Goal: Task Accomplishment & Management: Complete application form

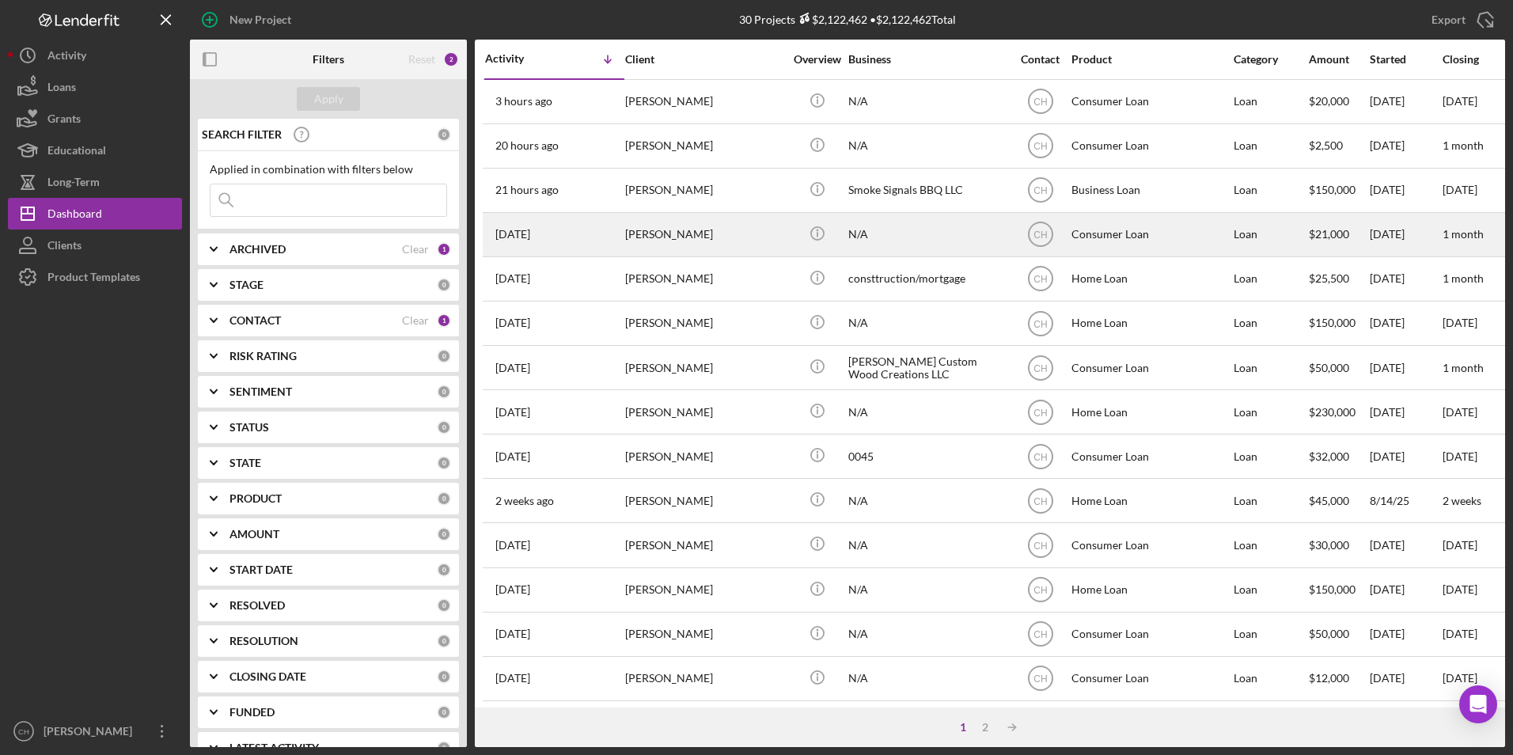
click at [651, 230] on div "[PERSON_NAME]" at bounding box center [704, 235] width 158 height 42
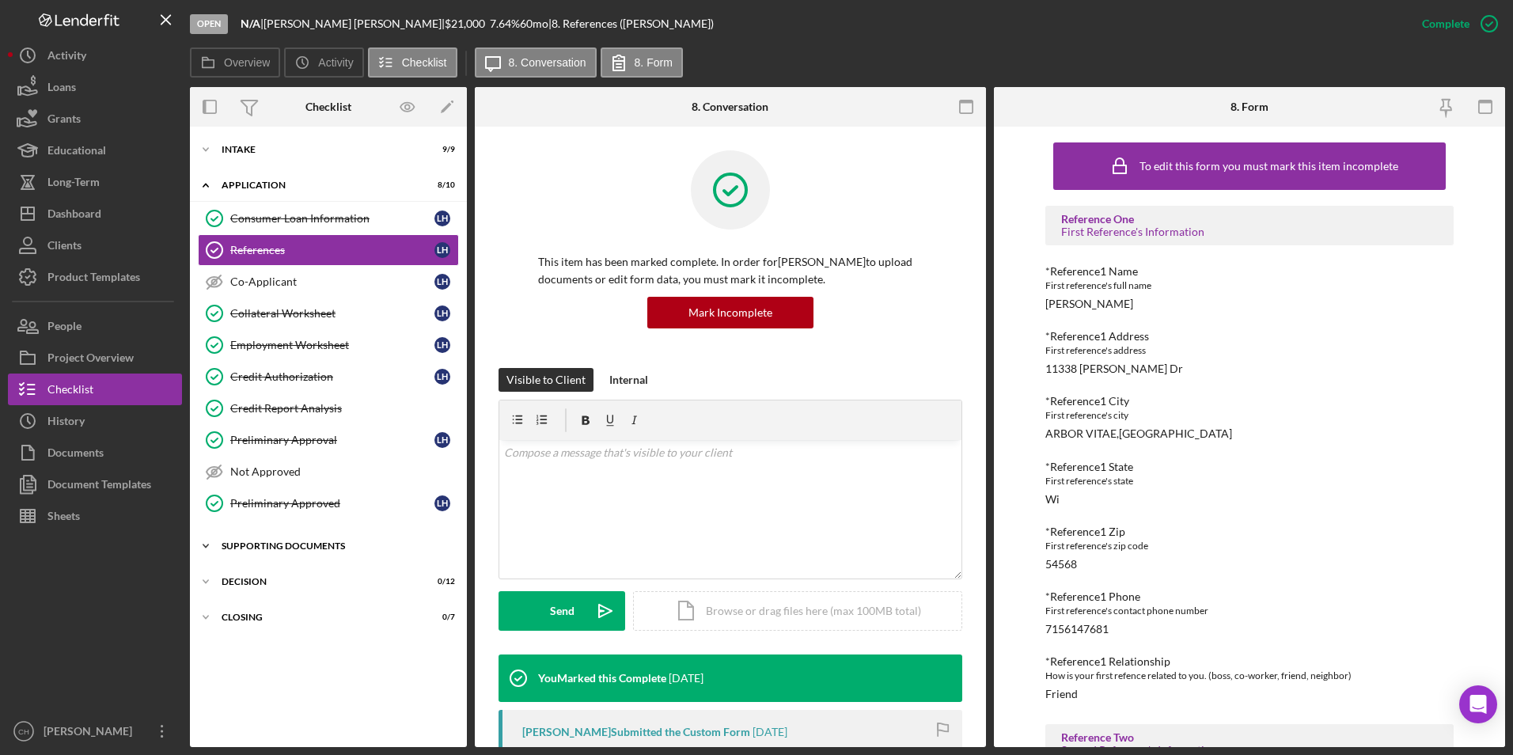
click at [248, 546] on div "Supporting Documents" at bounding box center [335, 545] width 226 height 9
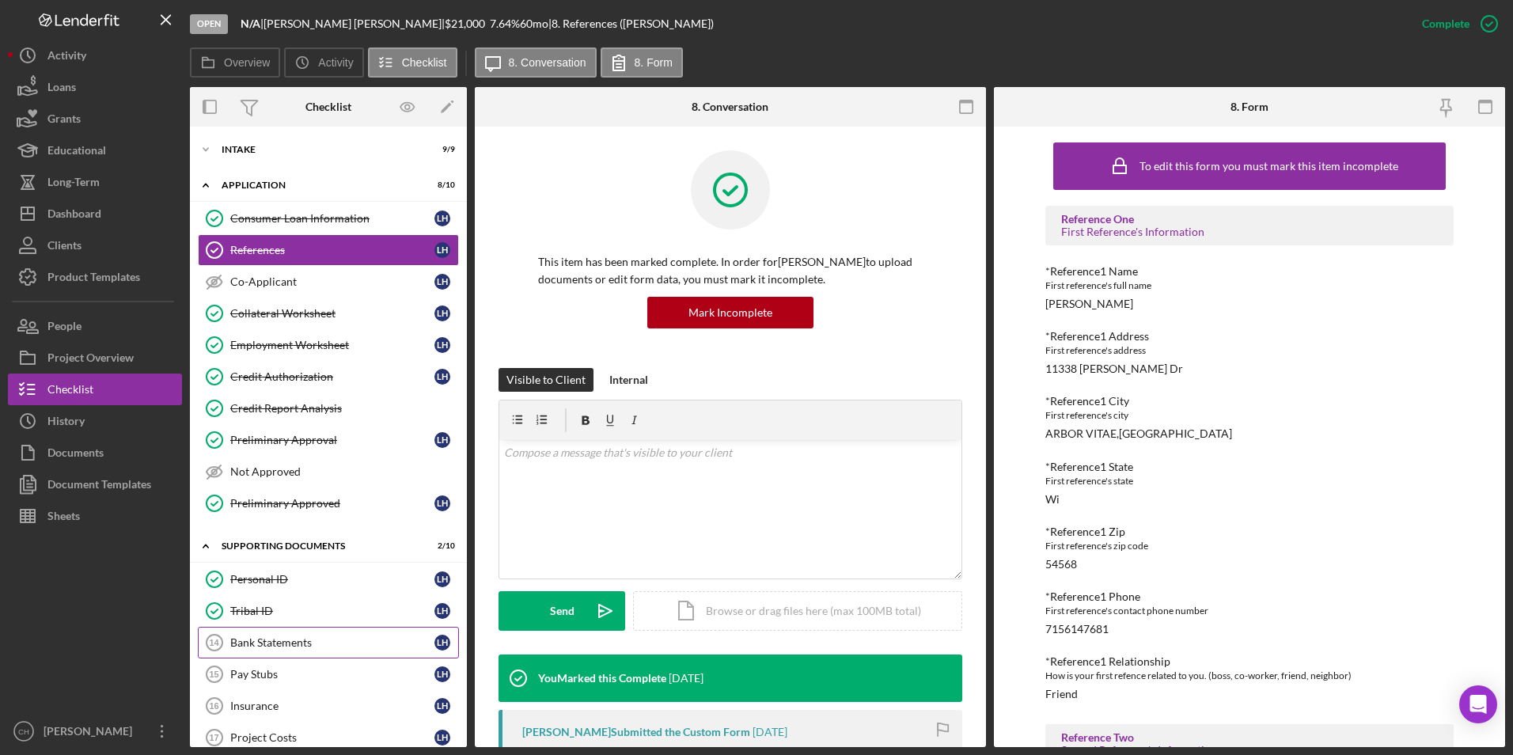
click at [268, 647] on div "Bank Statements" at bounding box center [332, 642] width 204 height 13
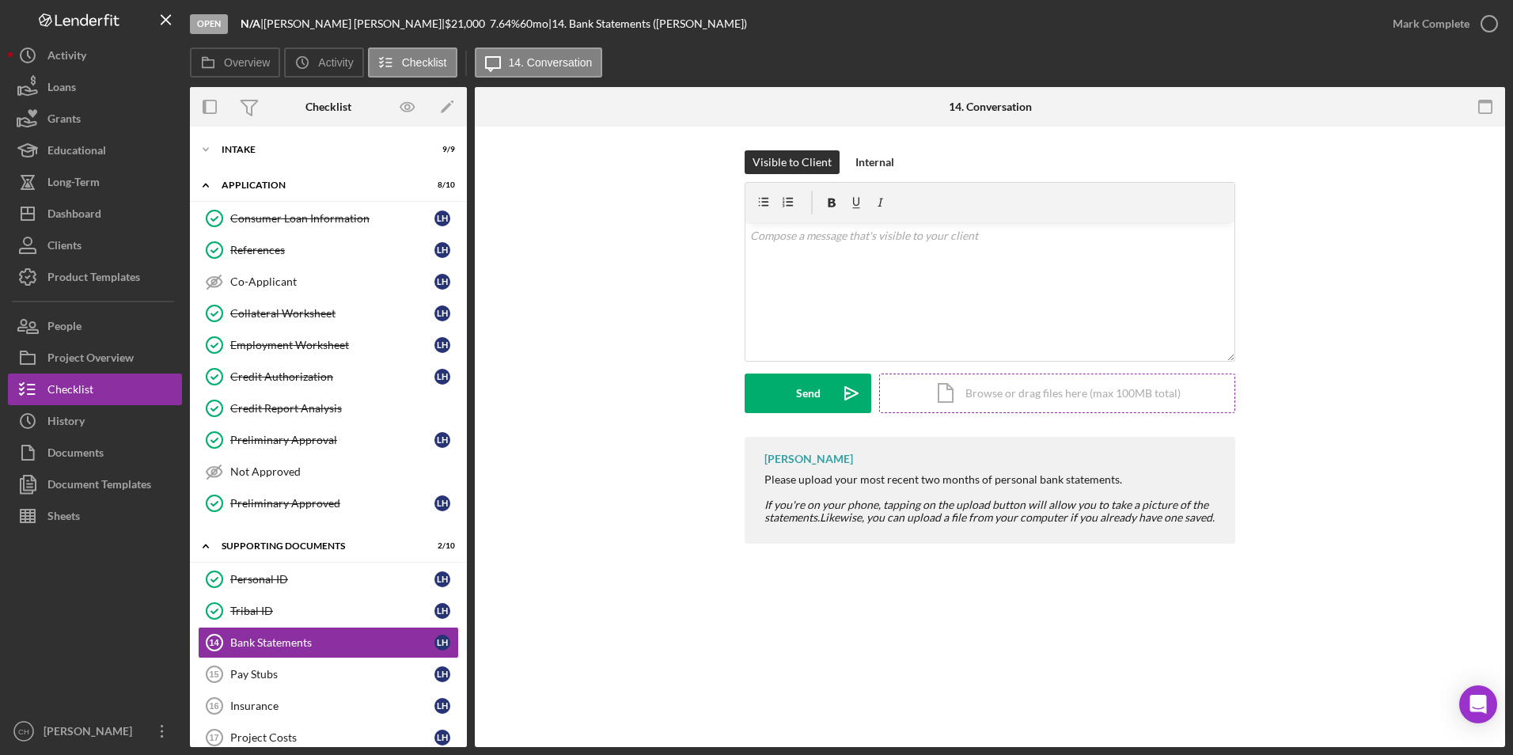
click at [1015, 390] on div "Icon/Document Browse or drag files here (max 100MB total) Tap to choose files o…" at bounding box center [1057, 394] width 356 height 40
click at [806, 396] on div "Upload" at bounding box center [809, 394] width 36 height 40
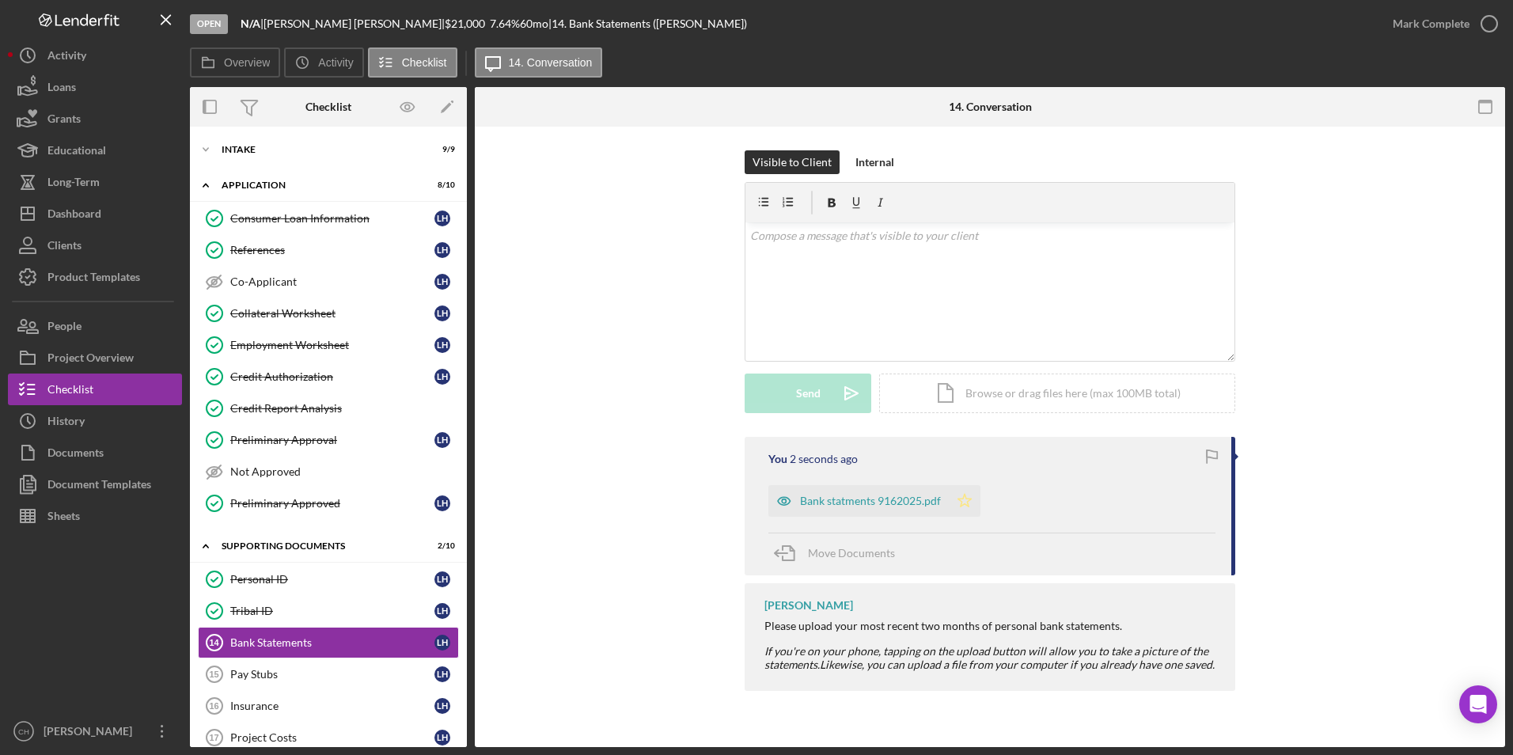
click at [967, 500] on icon "Icon/Star" at bounding box center [965, 501] width 32 height 32
click at [1430, 29] on div "Mark Complete" at bounding box center [1431, 24] width 77 height 32
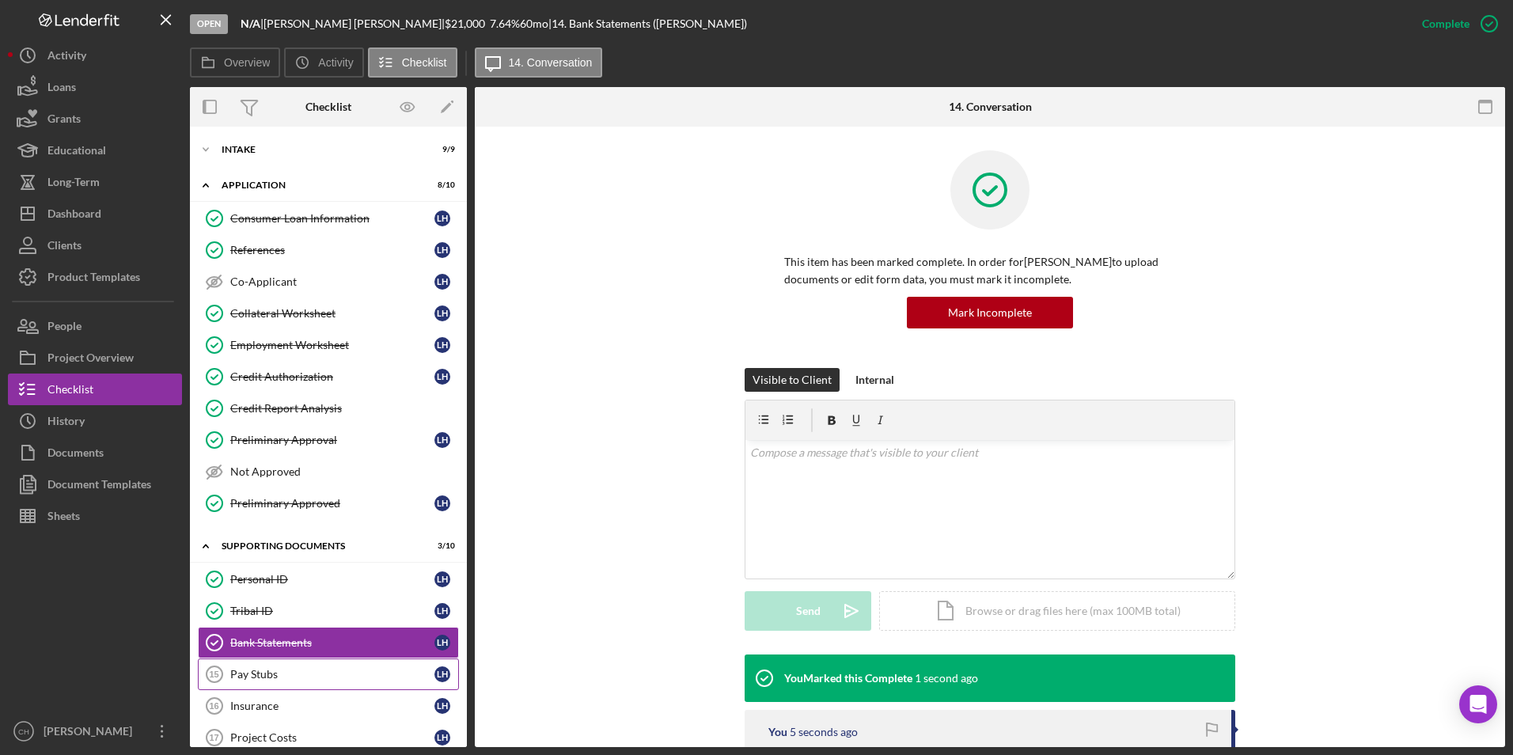
click at [237, 673] on div "Pay Stubs" at bounding box center [332, 674] width 204 height 13
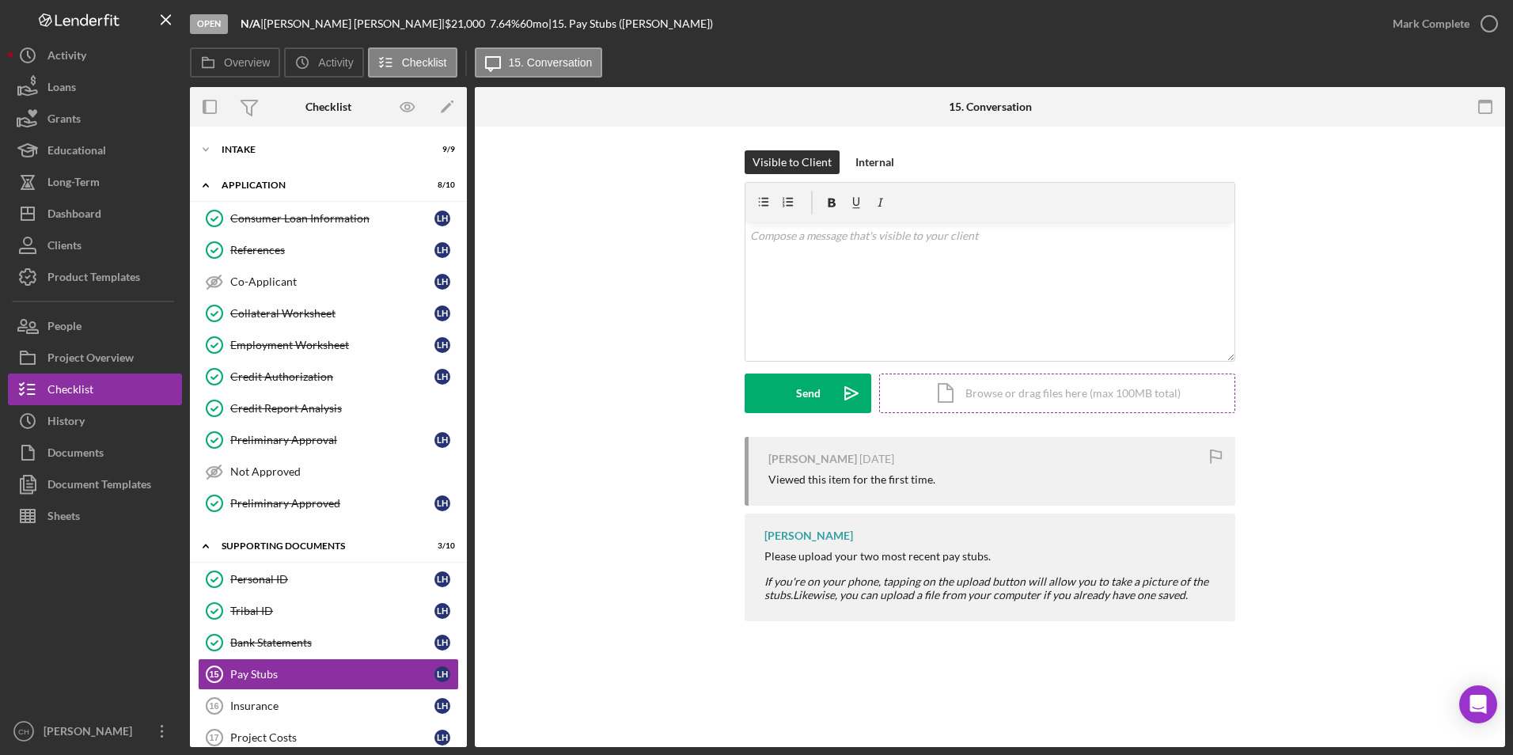
click at [1000, 393] on div "Icon/Document Browse or drag files here (max 100MB total) Tap to choose files o…" at bounding box center [1057, 394] width 356 height 40
click at [808, 389] on div "Upload" at bounding box center [809, 394] width 36 height 40
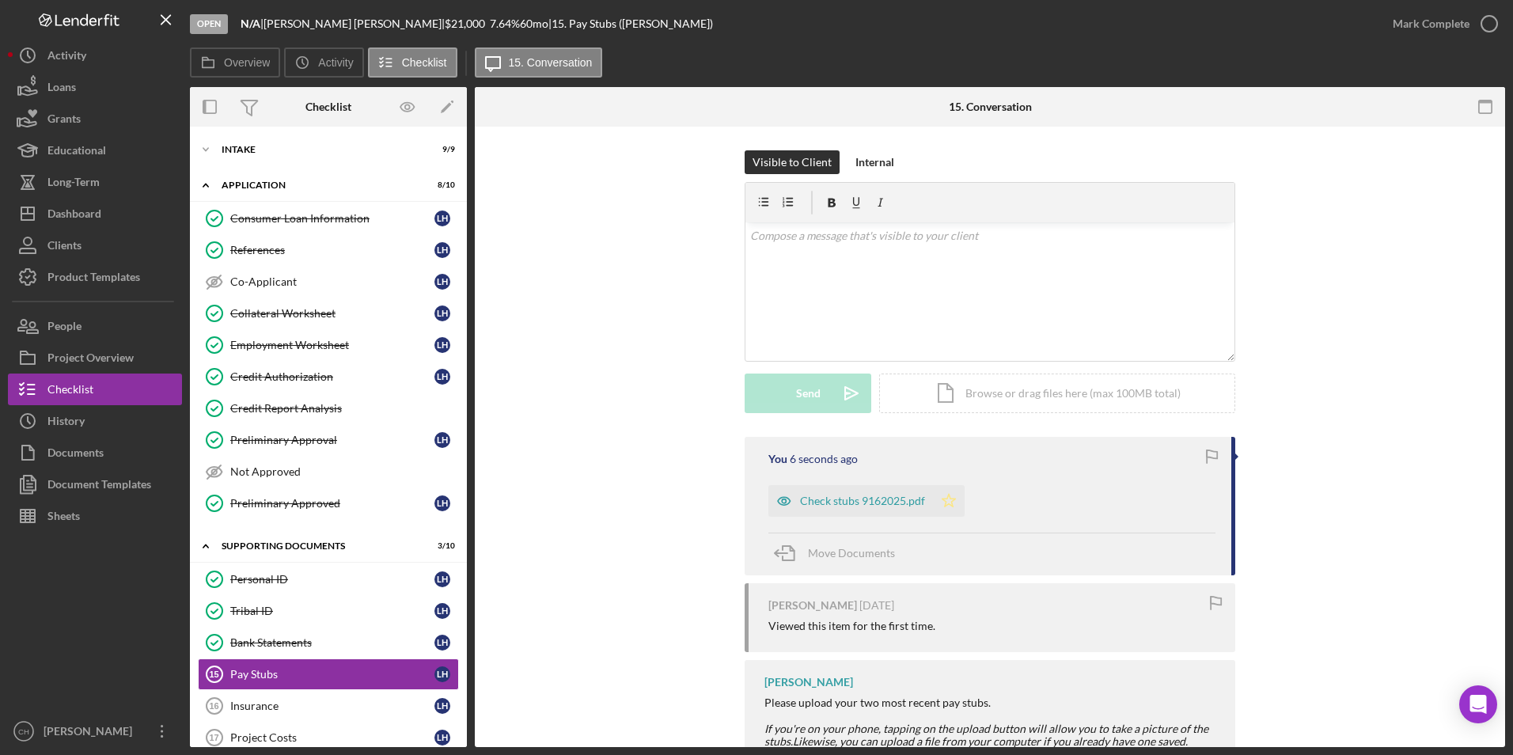
click at [949, 497] on icon "Icon/Star" at bounding box center [949, 501] width 32 height 32
click at [1420, 19] on div "Mark Complete" at bounding box center [1431, 24] width 77 height 32
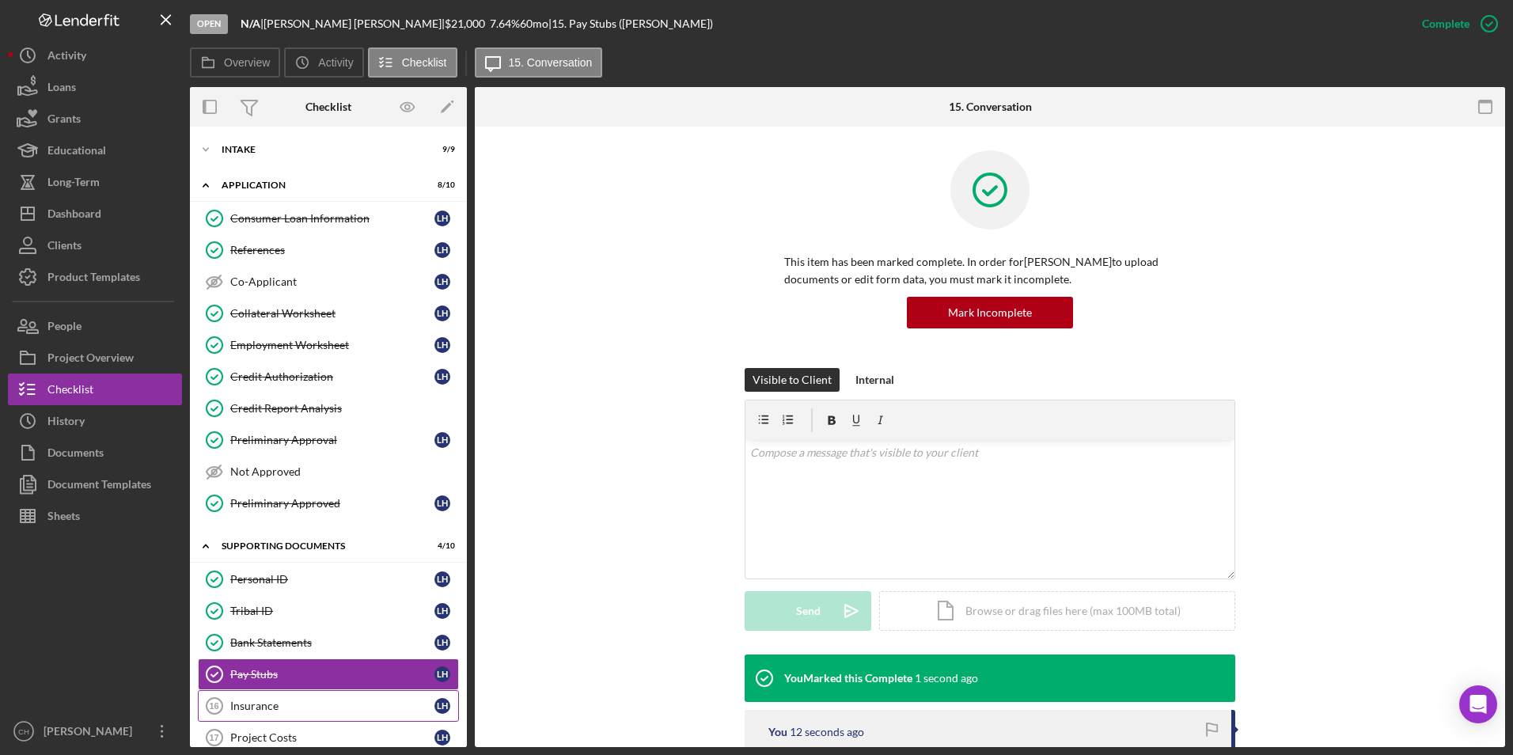
click at [244, 707] on div "Insurance" at bounding box center [332, 706] width 204 height 13
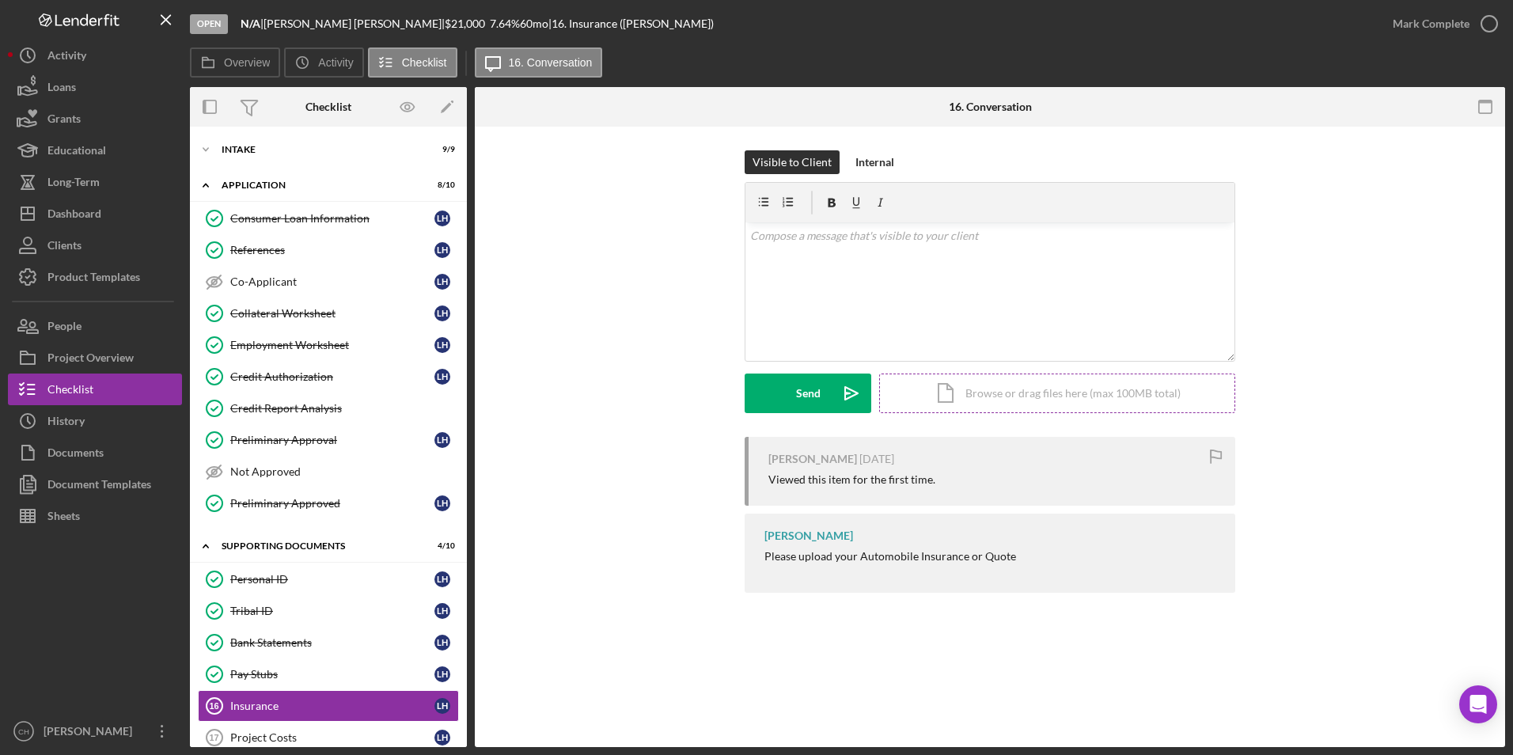
click at [1022, 391] on div "Icon/Document Browse or drag files here (max 100MB total) Tap to choose files o…" at bounding box center [1057, 394] width 356 height 40
click at [804, 391] on div "Upload" at bounding box center [809, 394] width 36 height 40
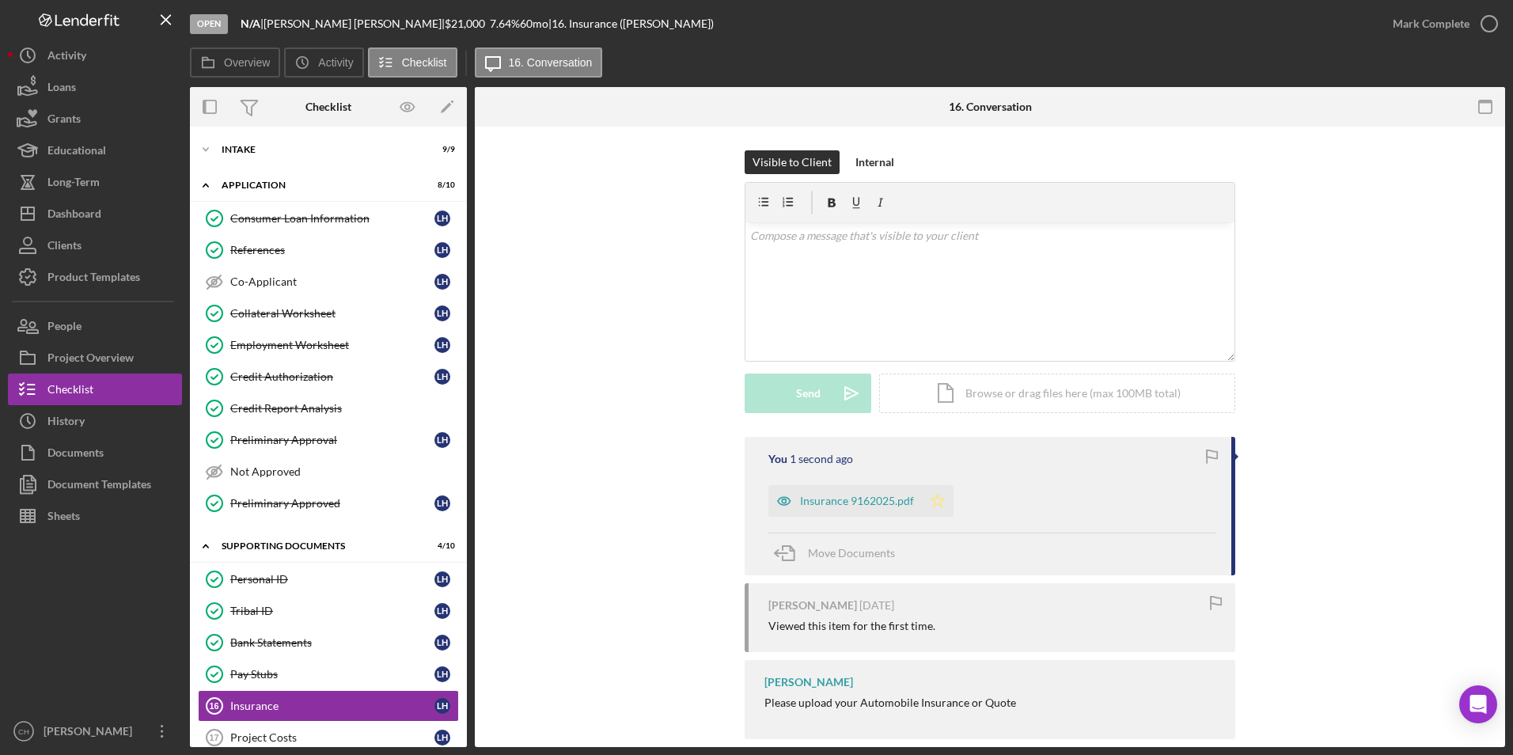
click at [933, 505] on polygon "button" at bounding box center [937, 500] width 13 height 13
click at [1418, 22] on div "Mark Complete" at bounding box center [1431, 24] width 77 height 32
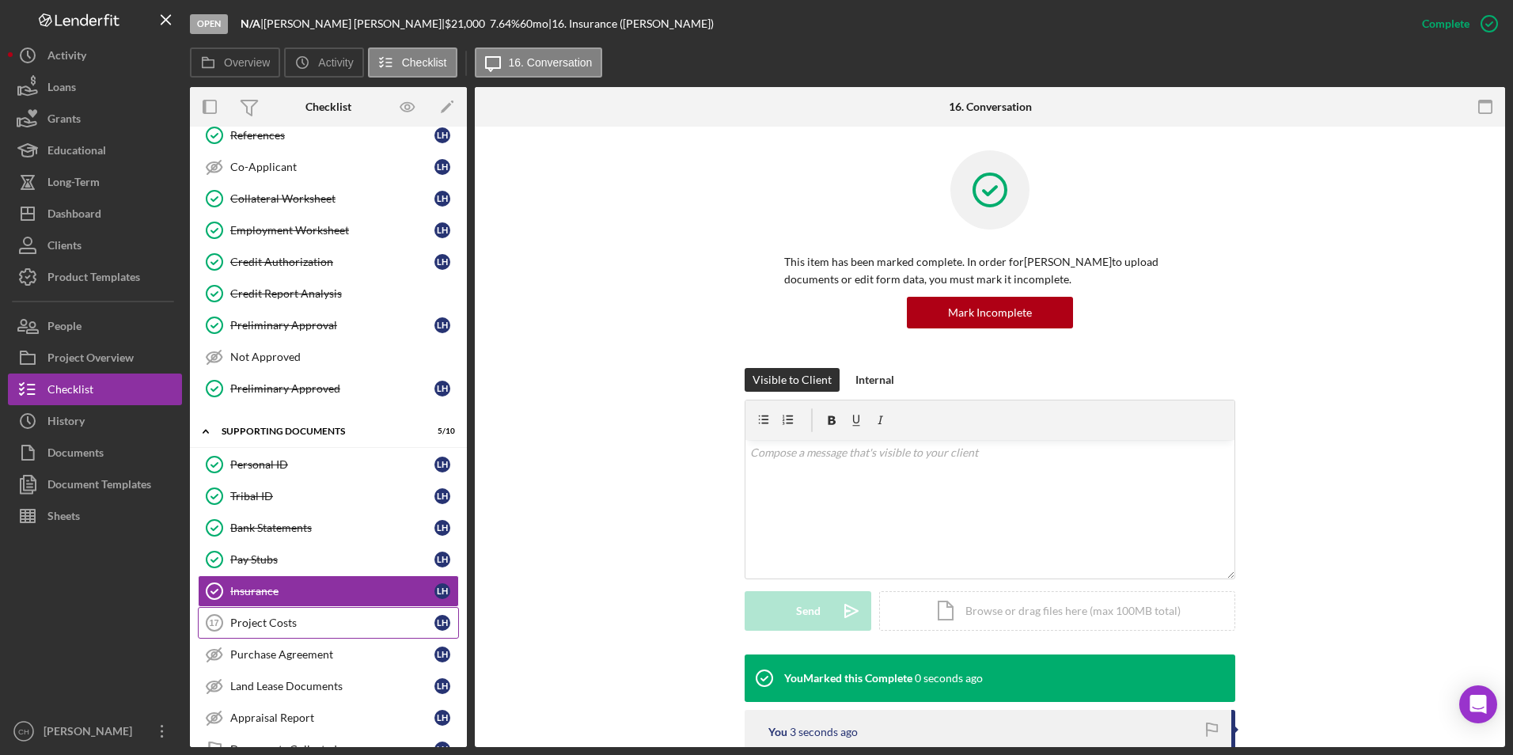
scroll to position [220, 0]
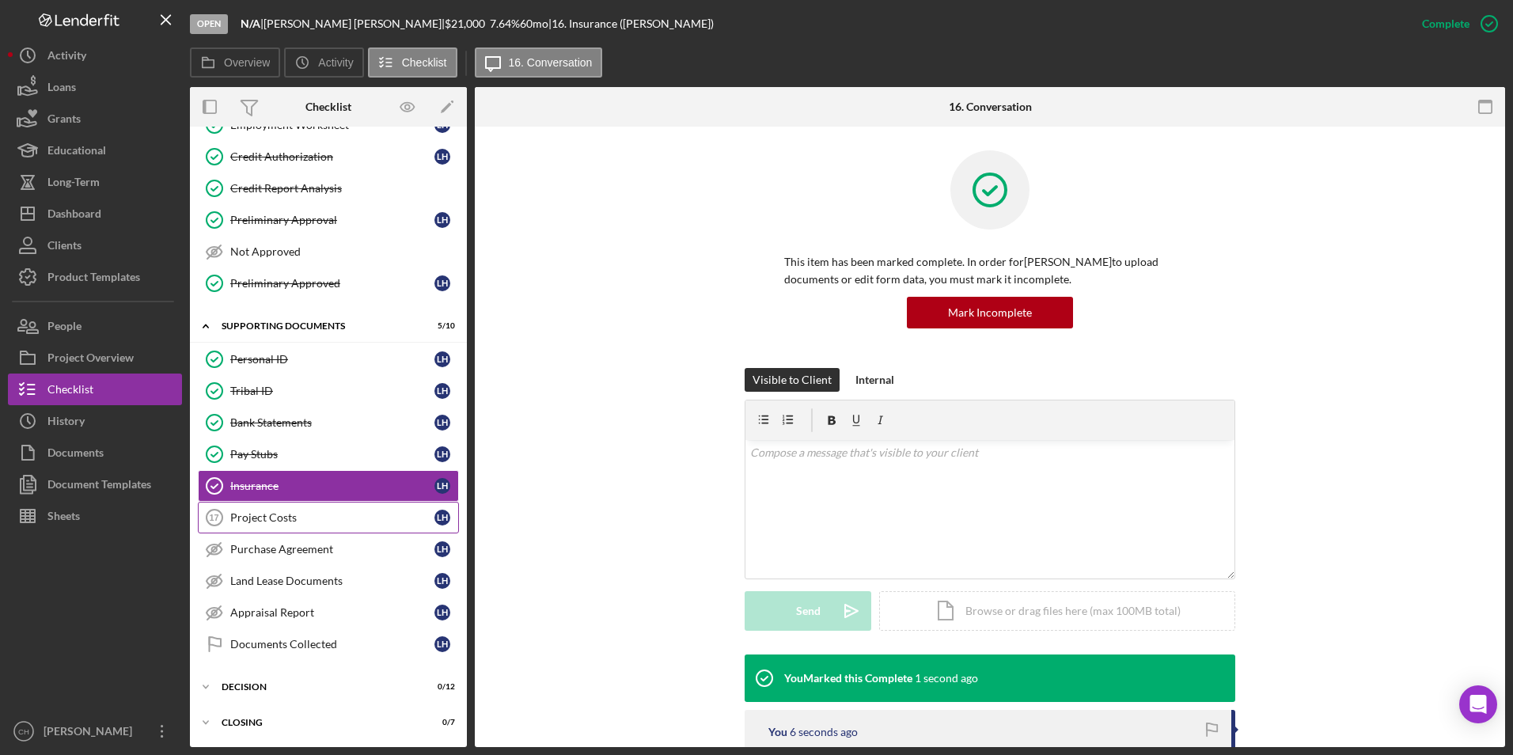
click at [275, 514] on div "Project Costs" at bounding box center [332, 517] width 204 height 13
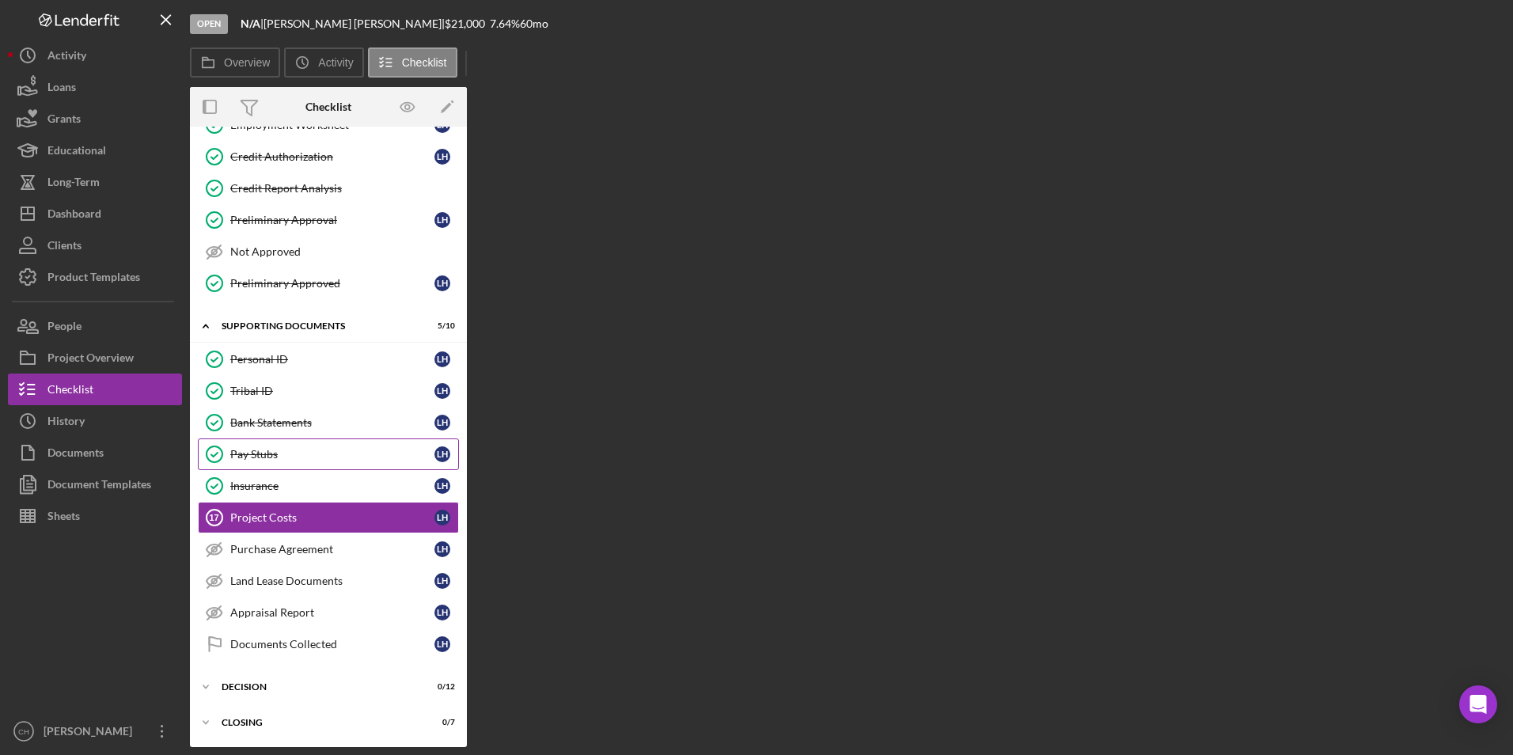
scroll to position [220, 0]
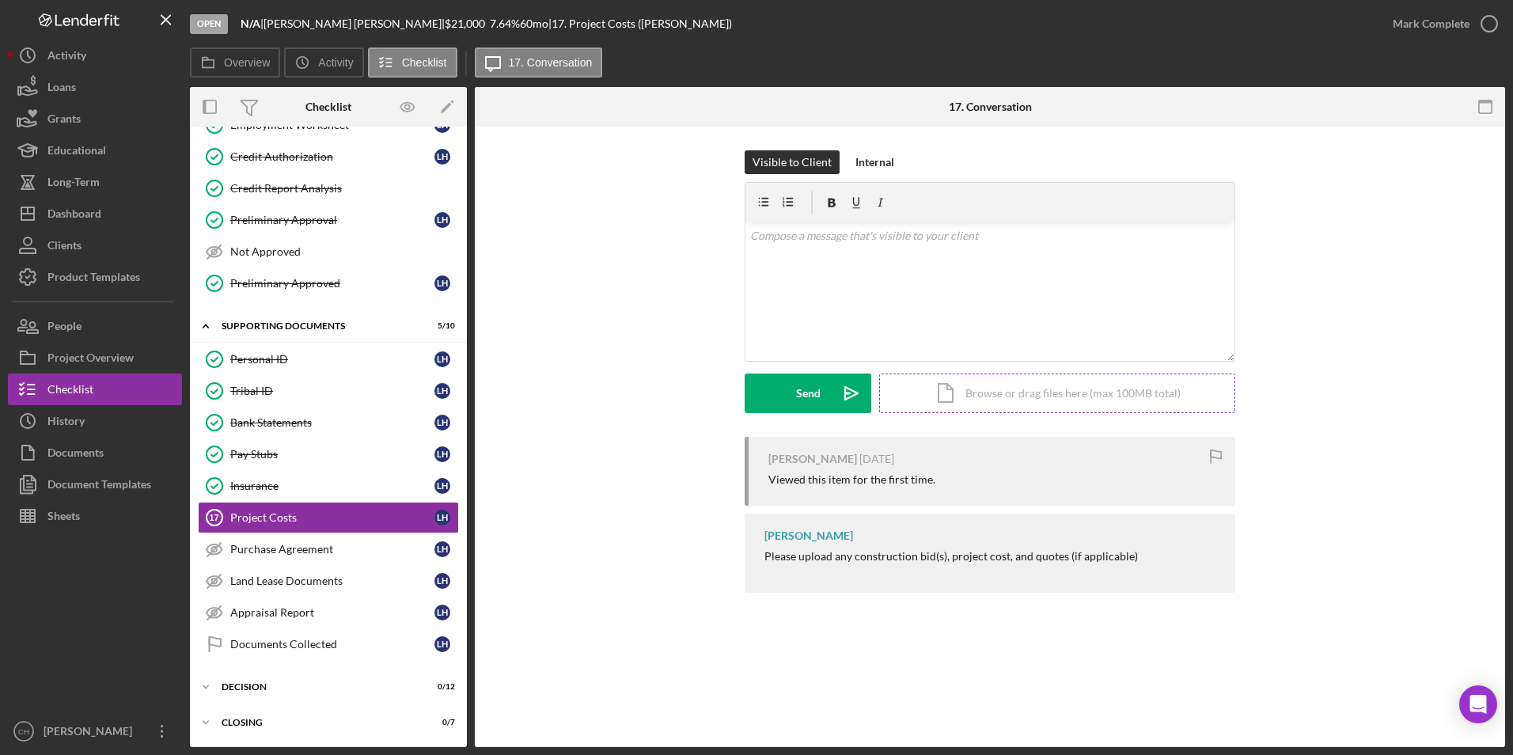
click at [1045, 391] on div "Icon/Document Browse or drag files here (max 100MB total) Tap to choose files o…" at bounding box center [1057, 394] width 356 height 40
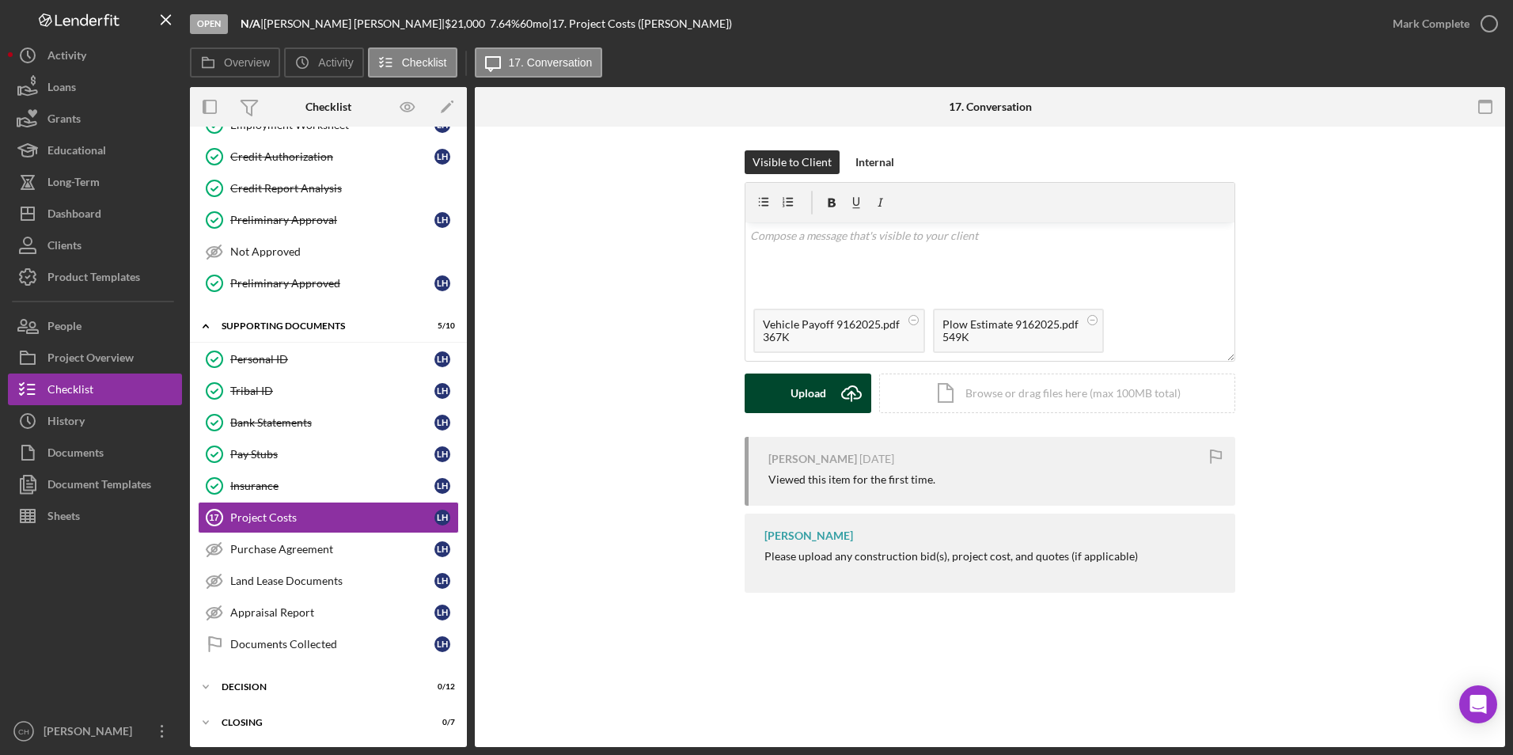
click at [810, 398] on div "Upload" at bounding box center [809, 394] width 36 height 40
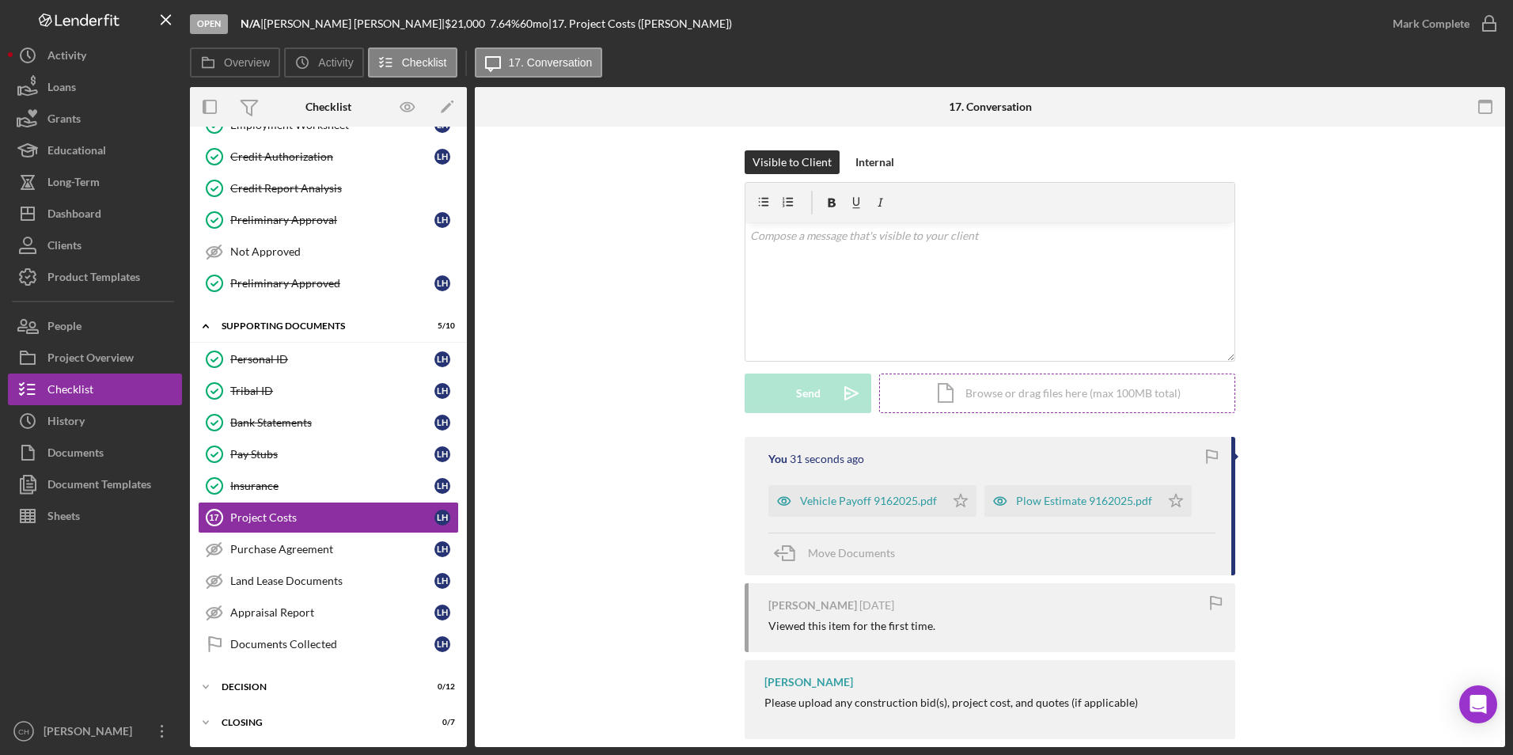
click at [1017, 387] on div "Icon/Document Browse or drag files here (max 100MB total) Tap to choose files o…" at bounding box center [1057, 394] width 356 height 40
click at [768, 391] on button "Upload Icon/Upload" at bounding box center [808, 394] width 127 height 40
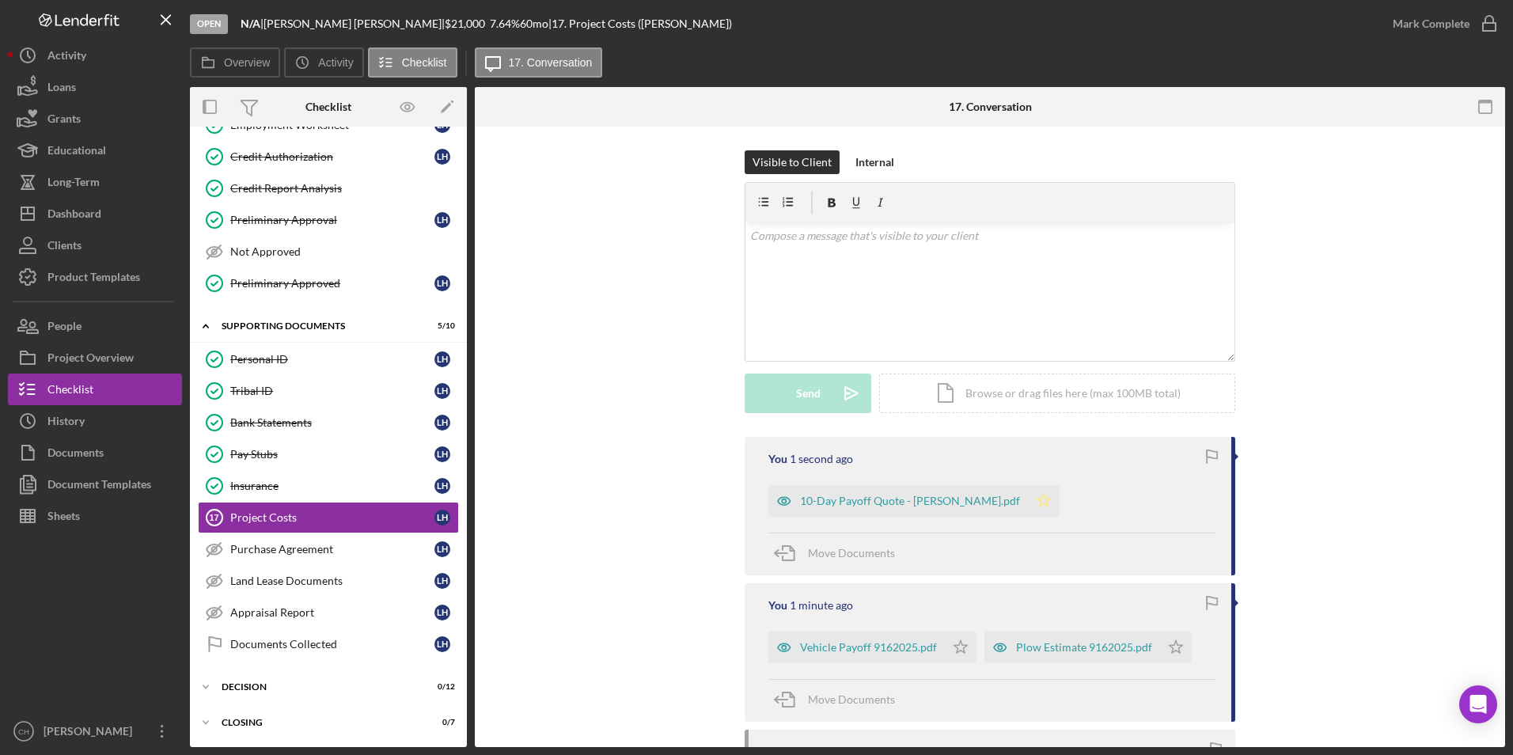
click at [1028, 503] on icon "Icon/Star" at bounding box center [1044, 501] width 32 height 32
click at [954, 642] on icon "Icon/Star" at bounding box center [961, 648] width 32 height 32
click at [1163, 642] on icon "Icon/Star" at bounding box center [1176, 648] width 32 height 32
click at [1424, 25] on div "Mark Complete" at bounding box center [1431, 24] width 77 height 32
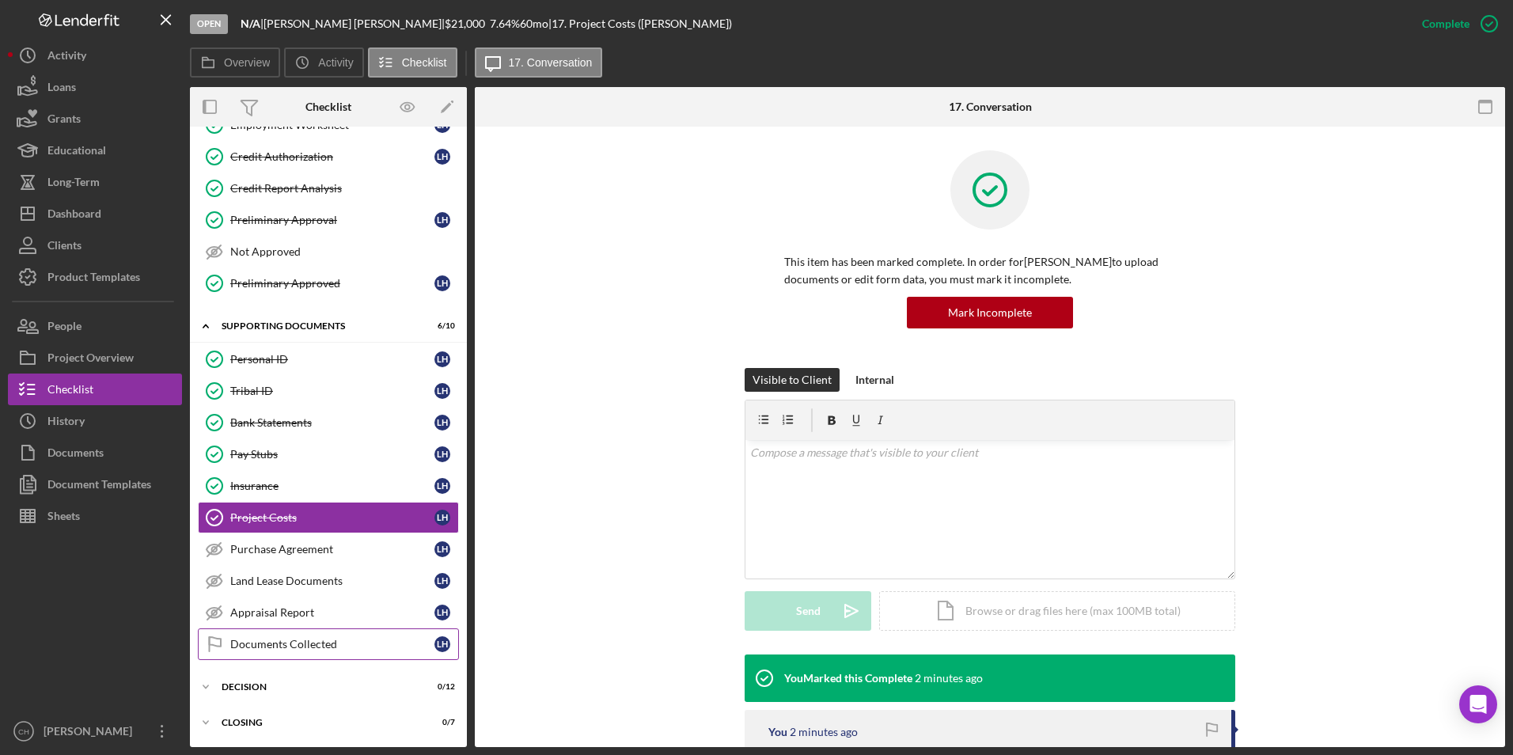
click at [238, 644] on div "Documents Collected" at bounding box center [332, 644] width 204 height 13
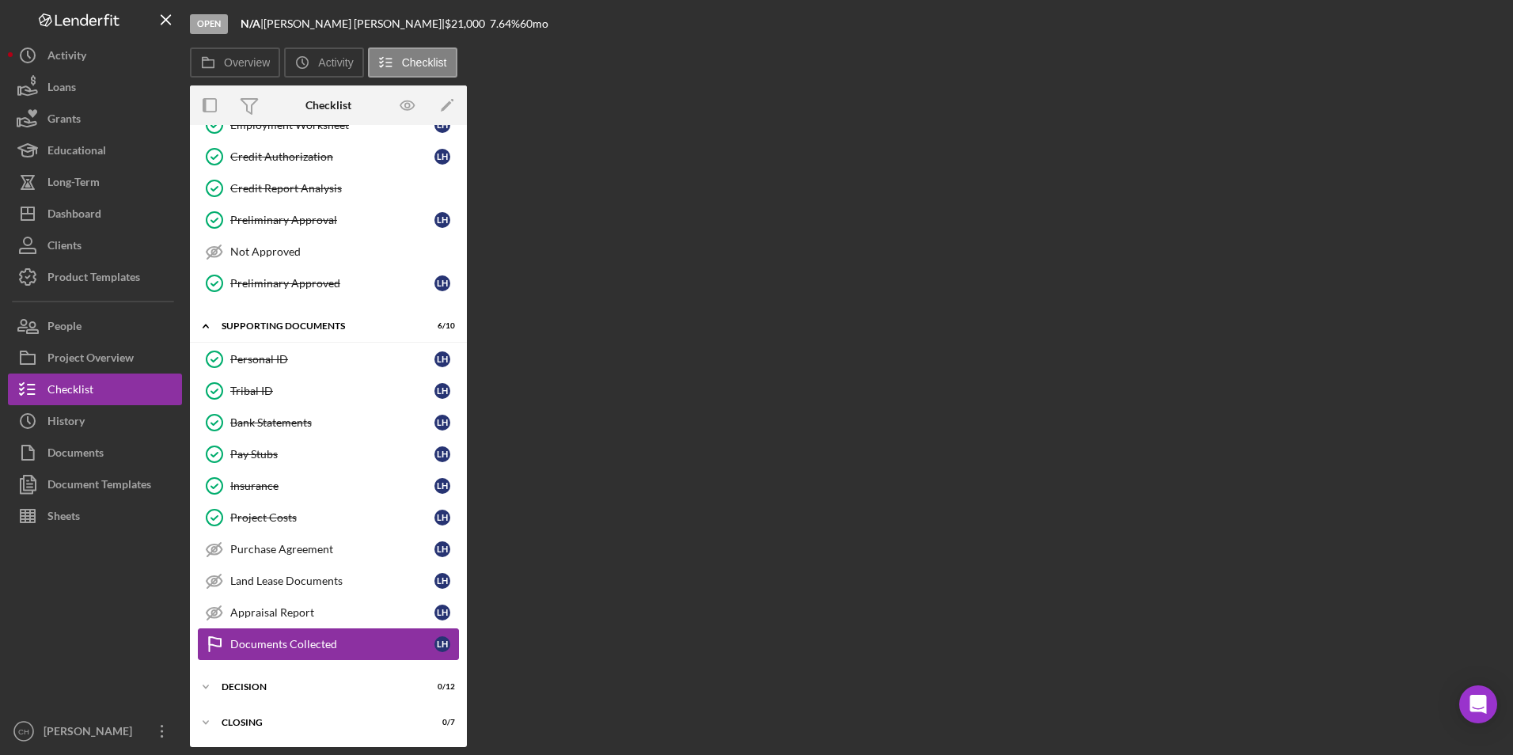
scroll to position [220, 0]
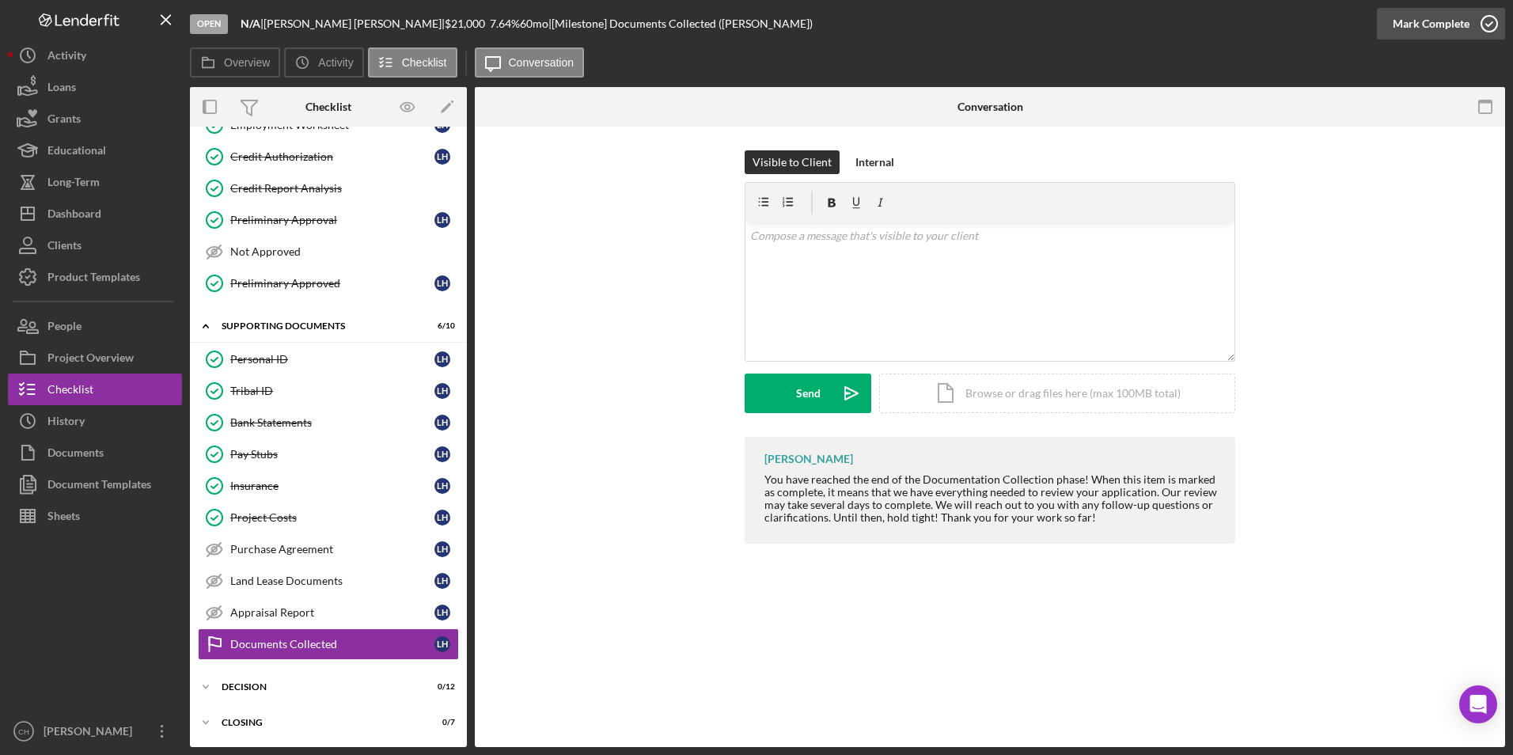
click at [1439, 27] on div "Mark Complete" at bounding box center [1431, 24] width 77 height 32
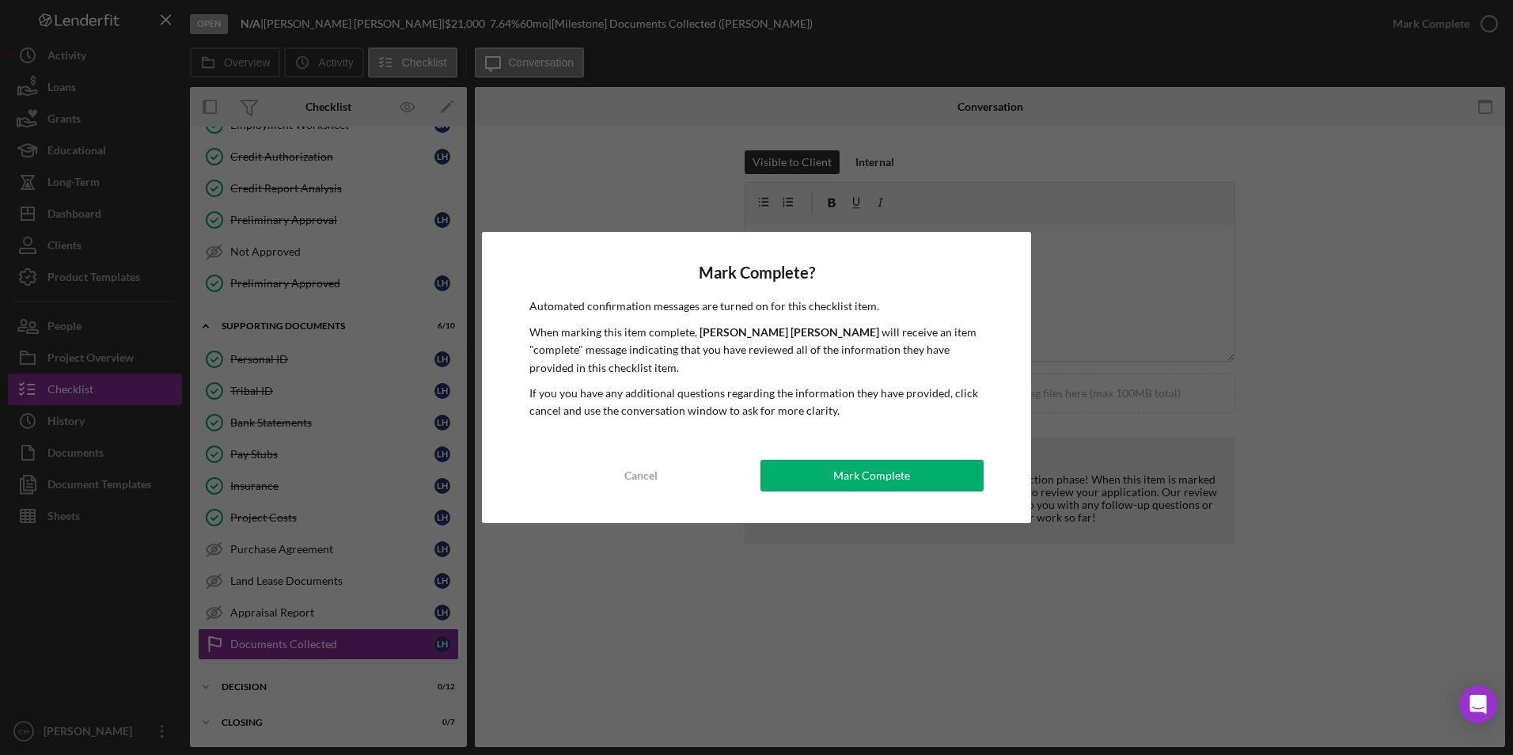
click at [875, 482] on div "Mark Complete" at bounding box center [871, 476] width 77 height 32
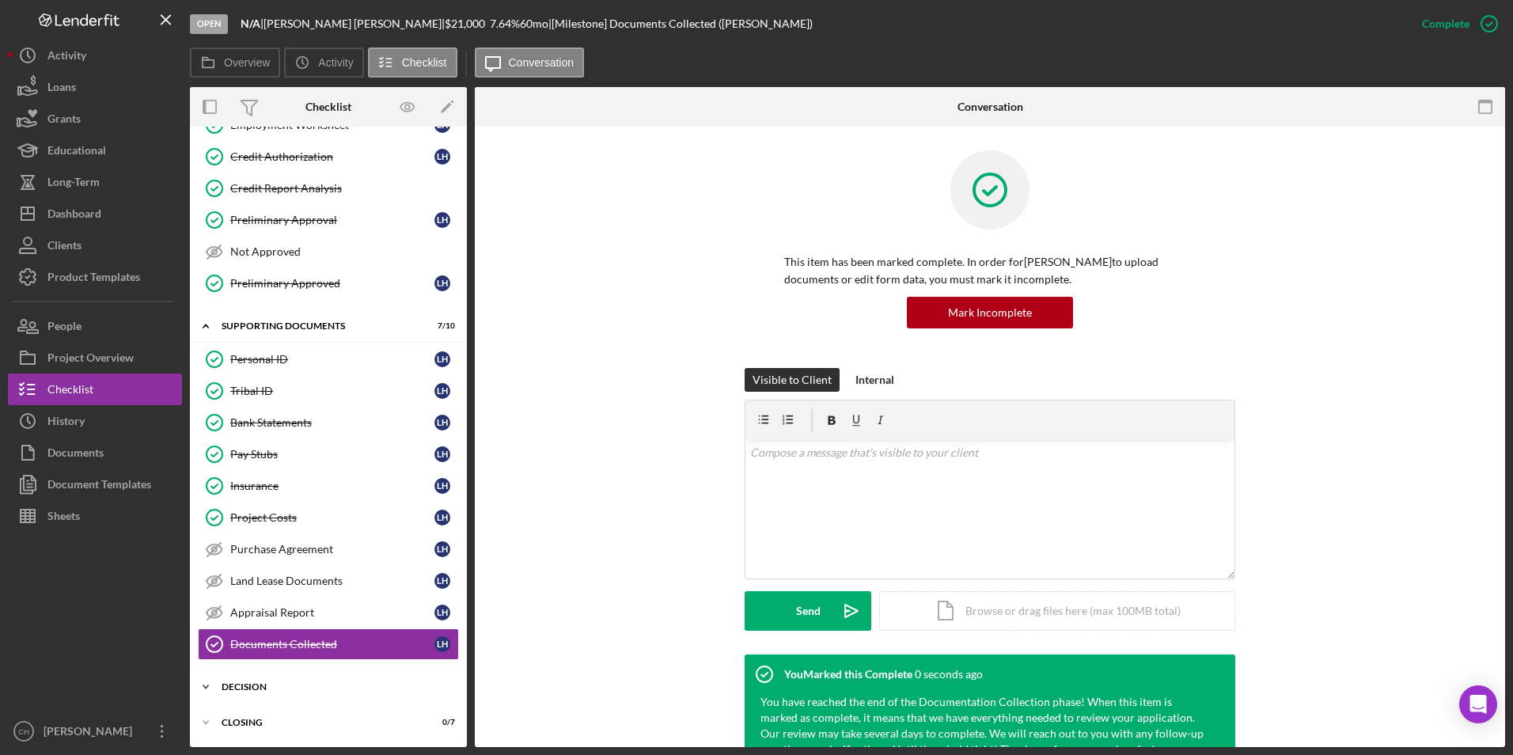
click at [227, 687] on div "Decision" at bounding box center [335, 686] width 226 height 9
click at [252, 714] on link "DownHome Pipeline DownHome Pipeline" at bounding box center [328, 720] width 261 height 32
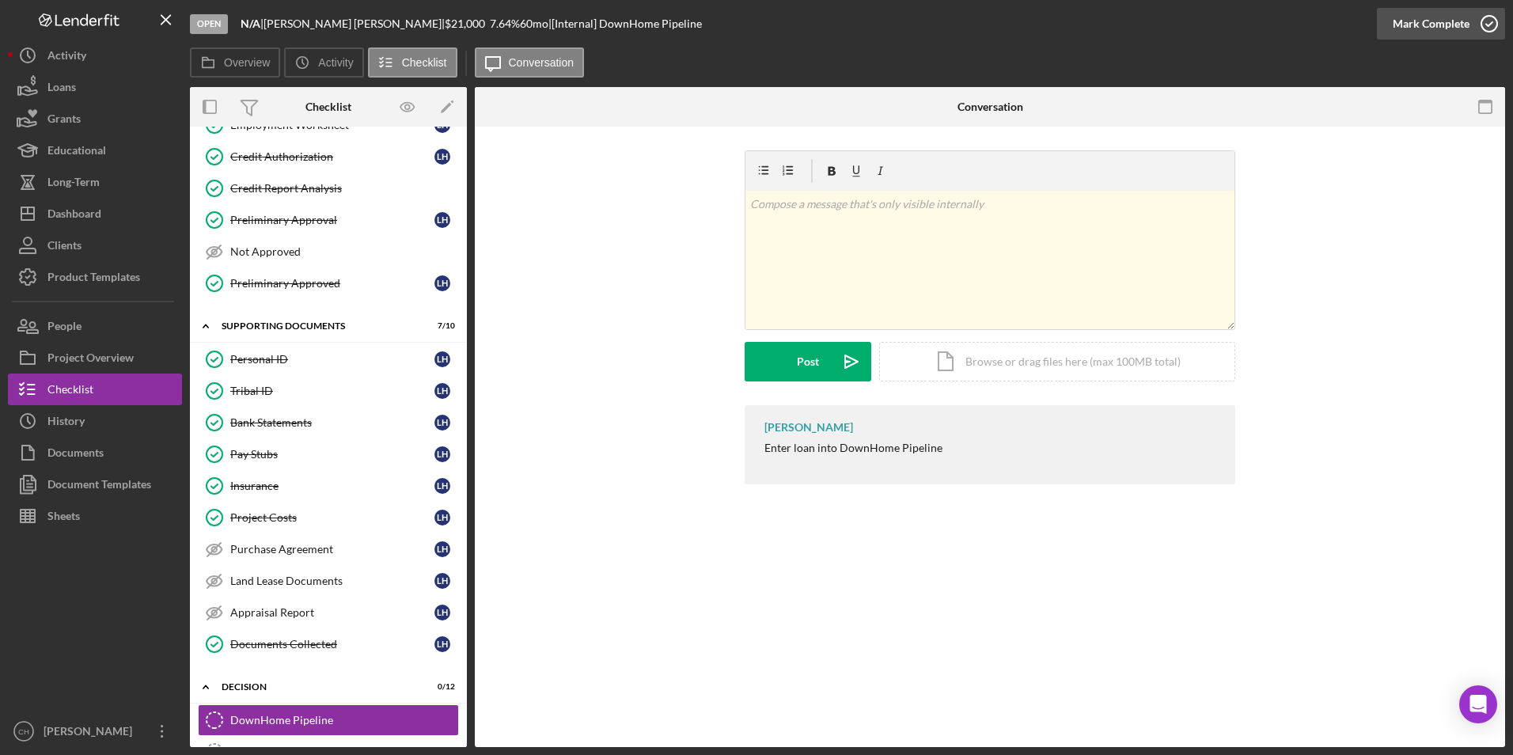
click at [1428, 27] on div "Mark Complete" at bounding box center [1431, 24] width 77 height 32
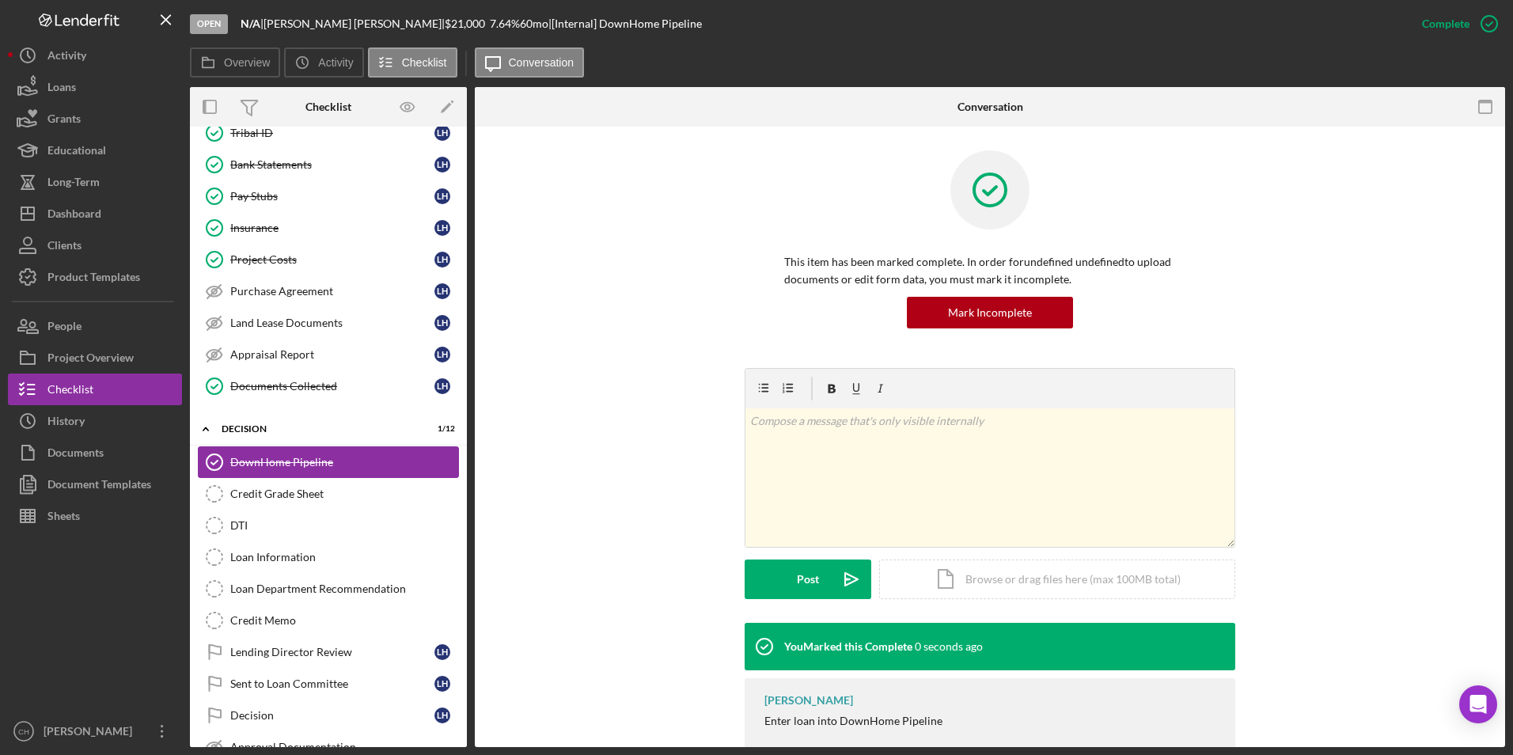
scroll to position [537, 0]
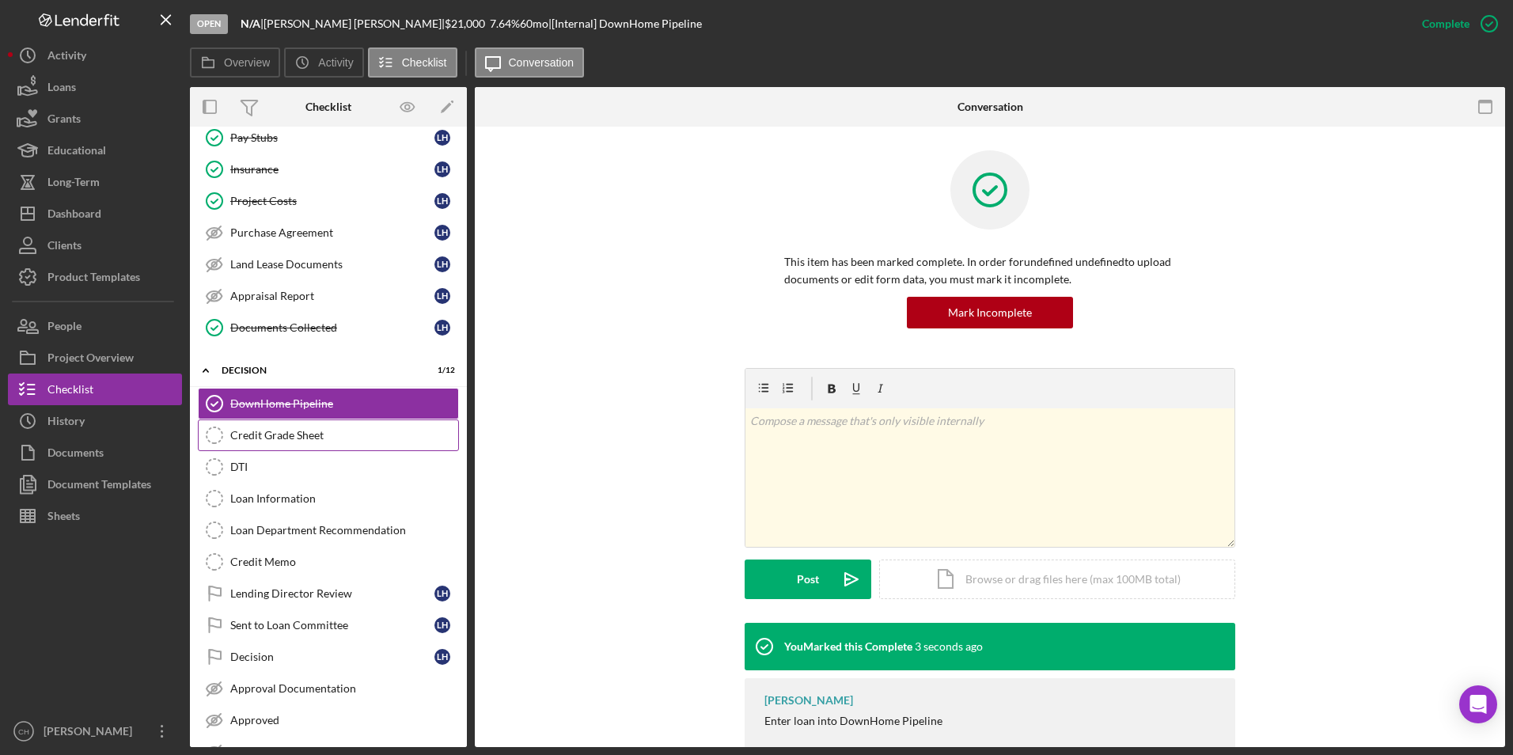
click at [267, 440] on div "Credit Grade Sheet" at bounding box center [344, 435] width 228 height 13
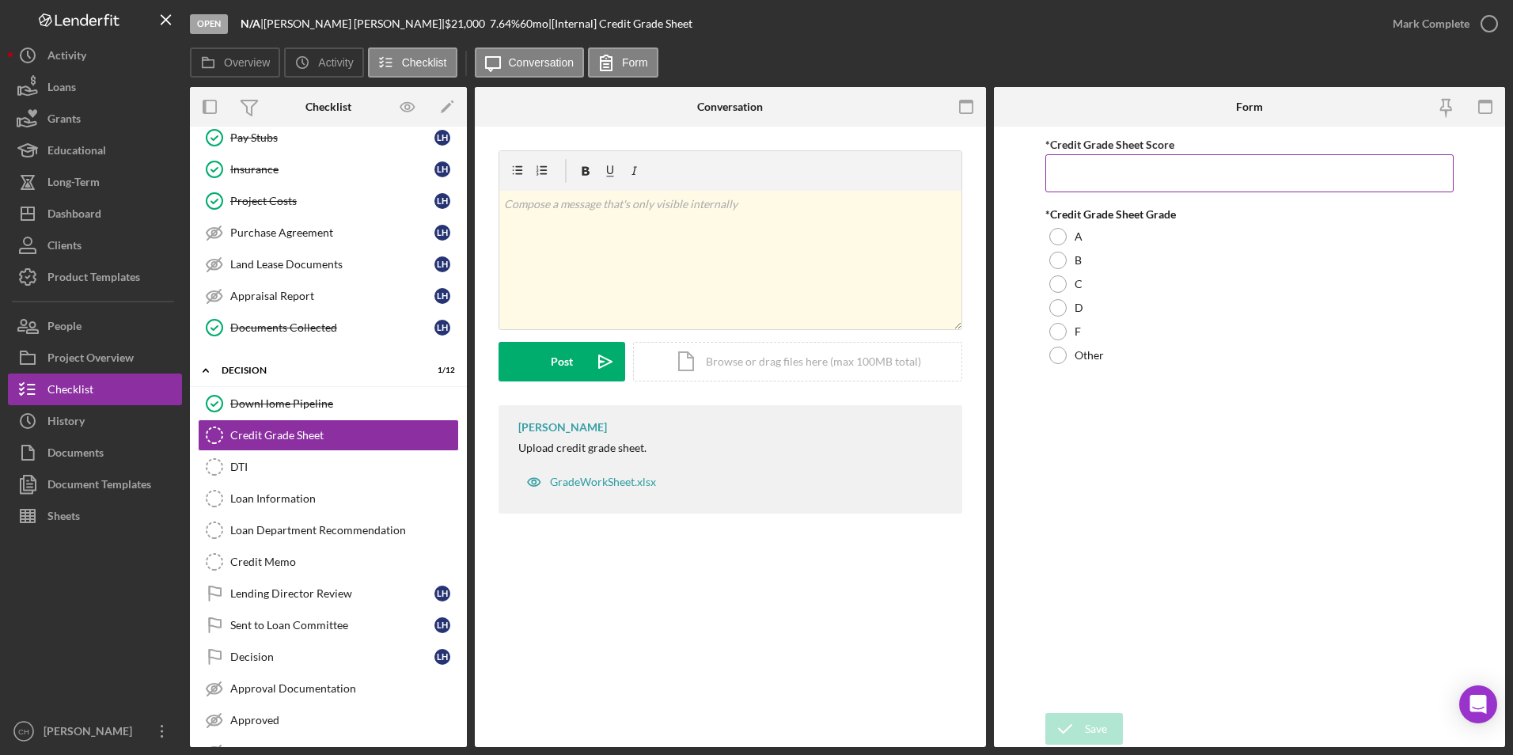
click at [1076, 178] on input "*Credit Grade Sheet Score" at bounding box center [1249, 173] width 409 height 38
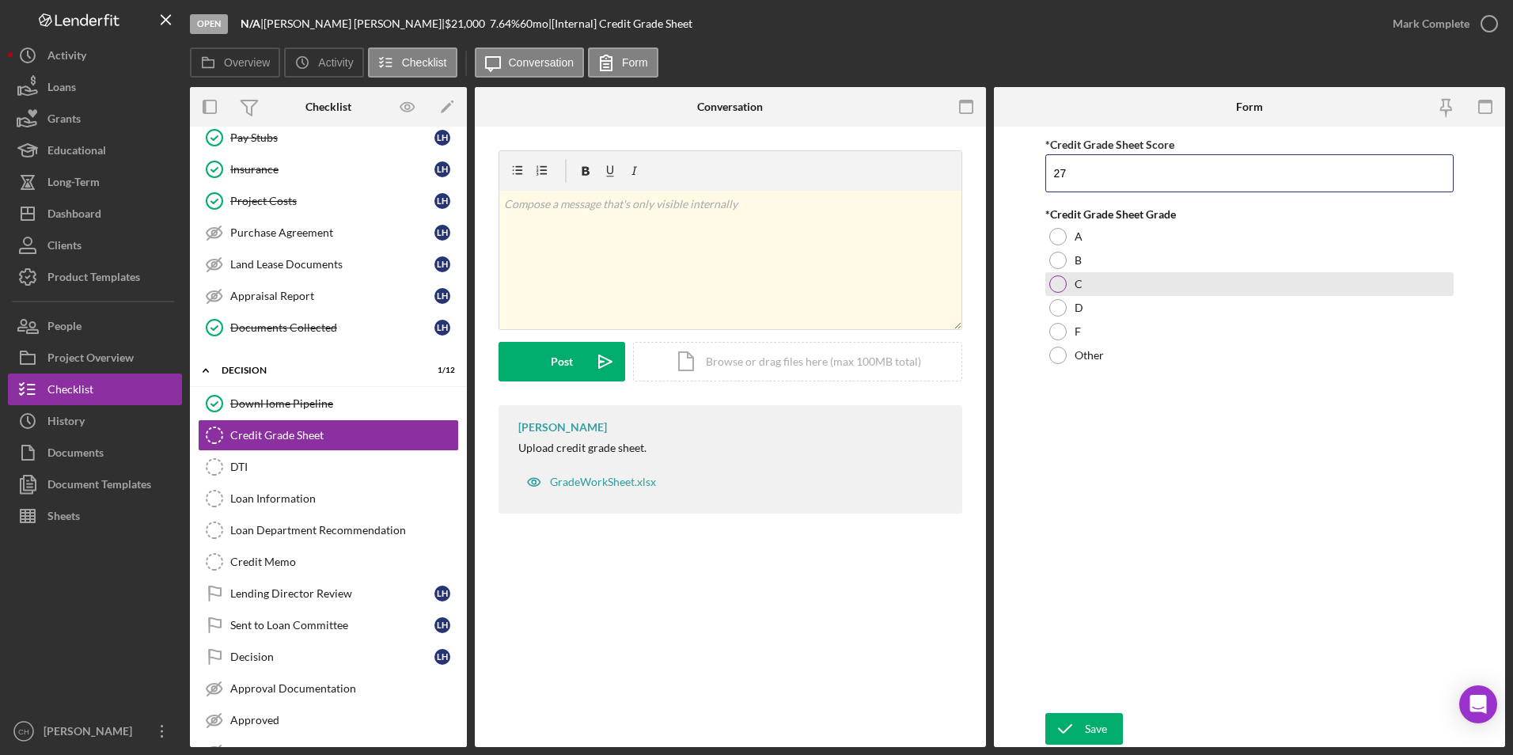
type input "27"
click at [1057, 278] on div at bounding box center [1057, 283] width 17 height 17
click at [1087, 740] on div "Save" at bounding box center [1096, 729] width 22 height 32
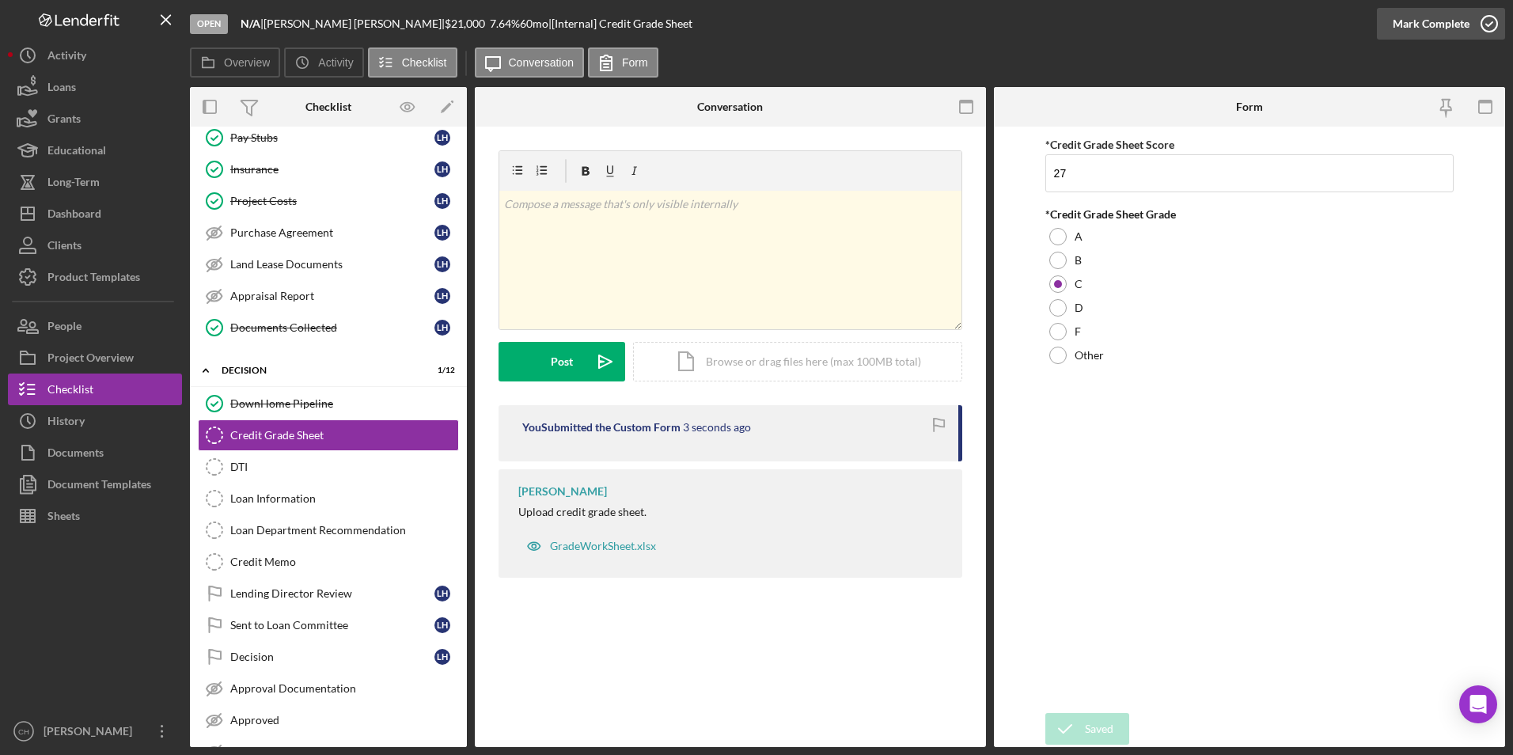
click at [1429, 15] on div "Mark Complete" at bounding box center [1431, 24] width 77 height 32
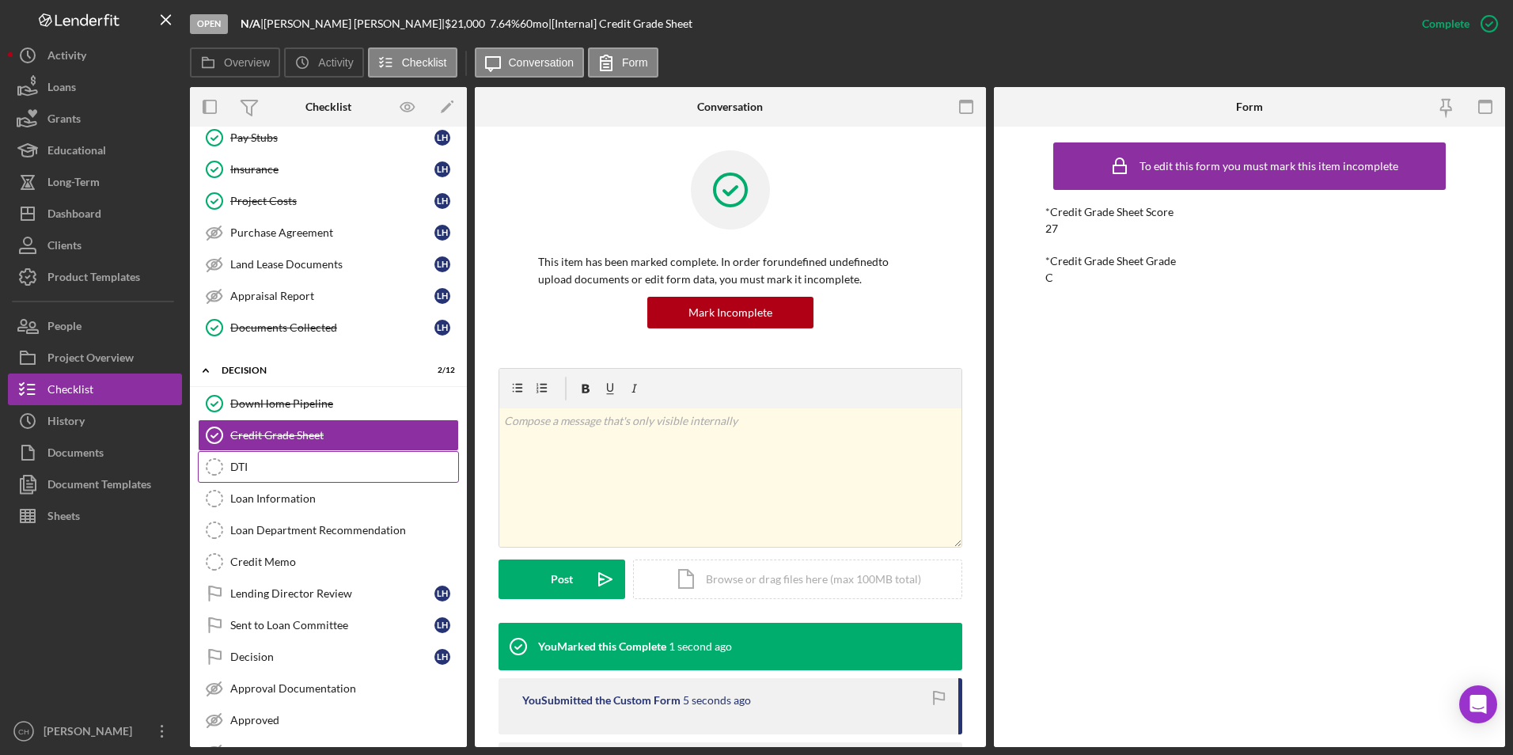
click at [233, 472] on div "DTI" at bounding box center [344, 467] width 228 height 13
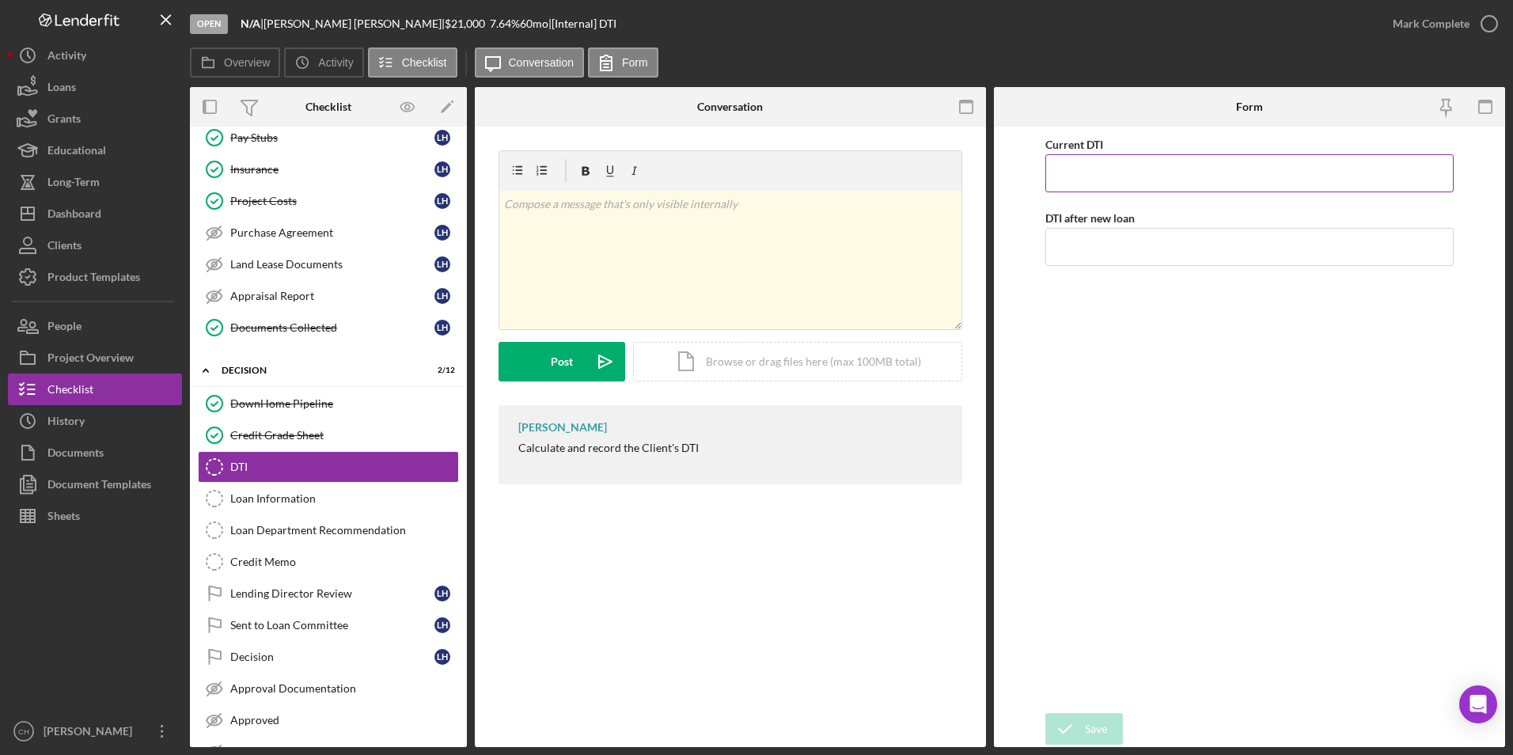
click at [1129, 180] on input "Current DTI" at bounding box center [1249, 173] width 409 height 38
type input "23.00000%"
click at [1097, 234] on input "DTI after new loan" at bounding box center [1249, 247] width 409 height 38
type input "32.00000%"
click at [1031, 383] on form "Current DTI 23.00000% DTI after new loan 32.00000% Save Save" at bounding box center [1249, 437] width 511 height 620
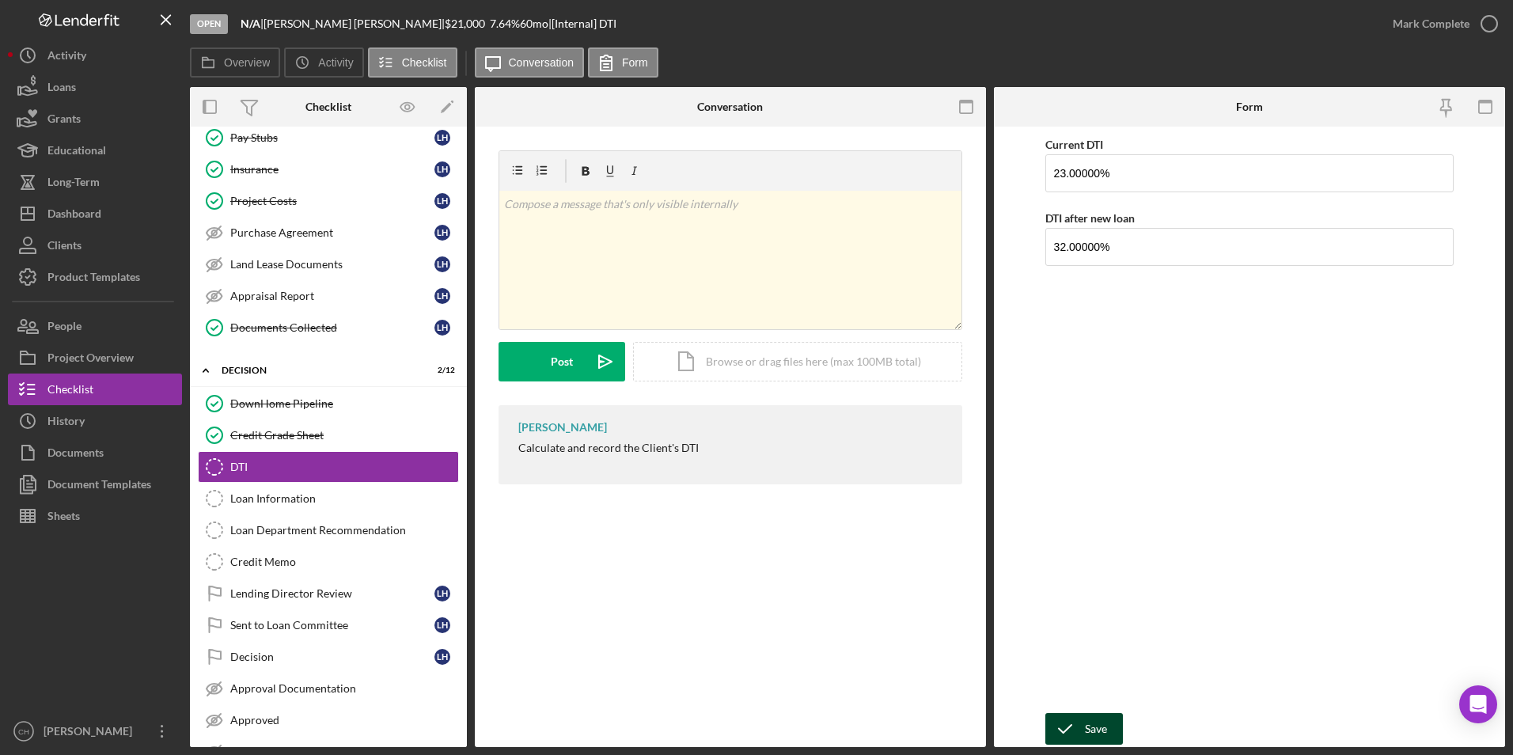
click at [1078, 729] on icon "submit" at bounding box center [1065, 729] width 40 height 40
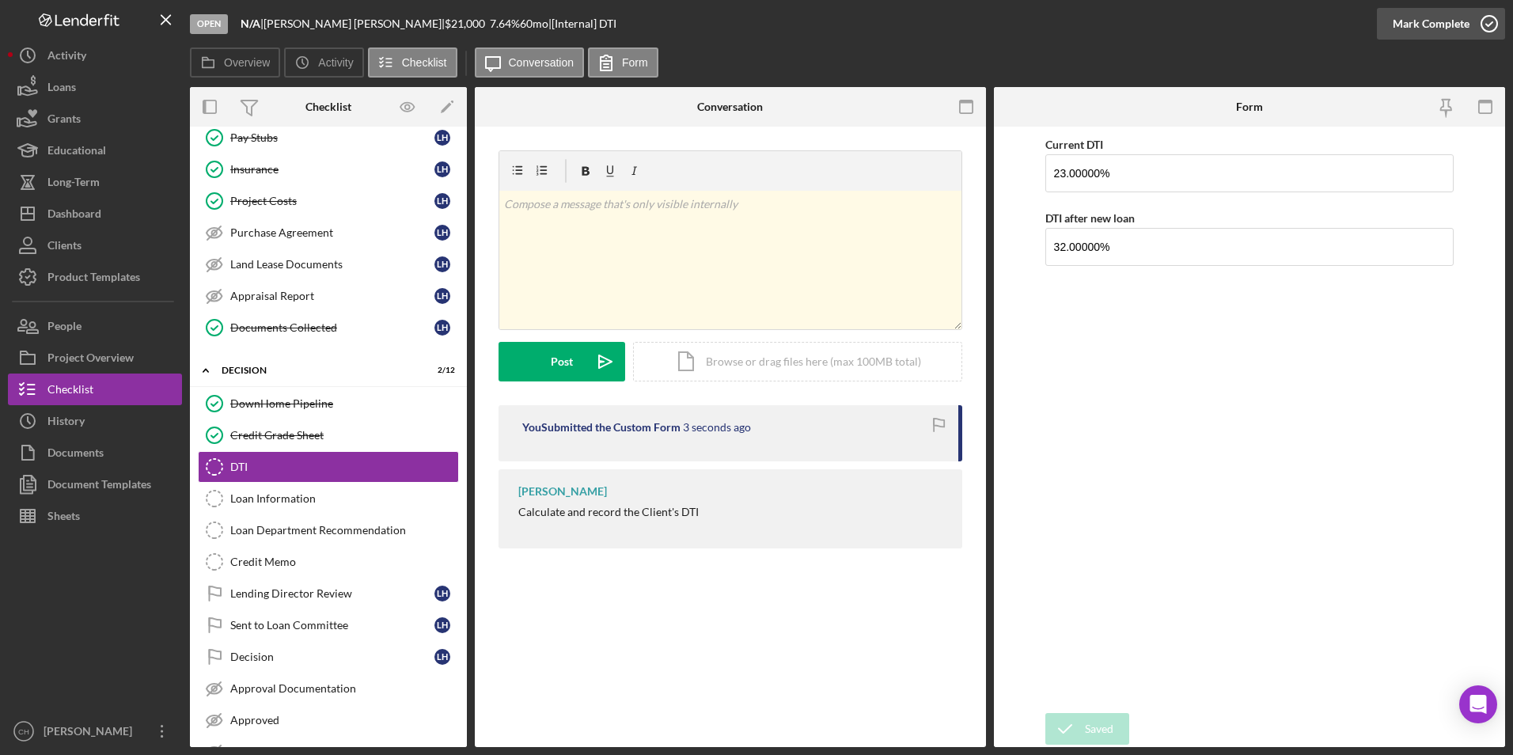
click at [1425, 21] on div "Mark Complete" at bounding box center [1431, 24] width 77 height 32
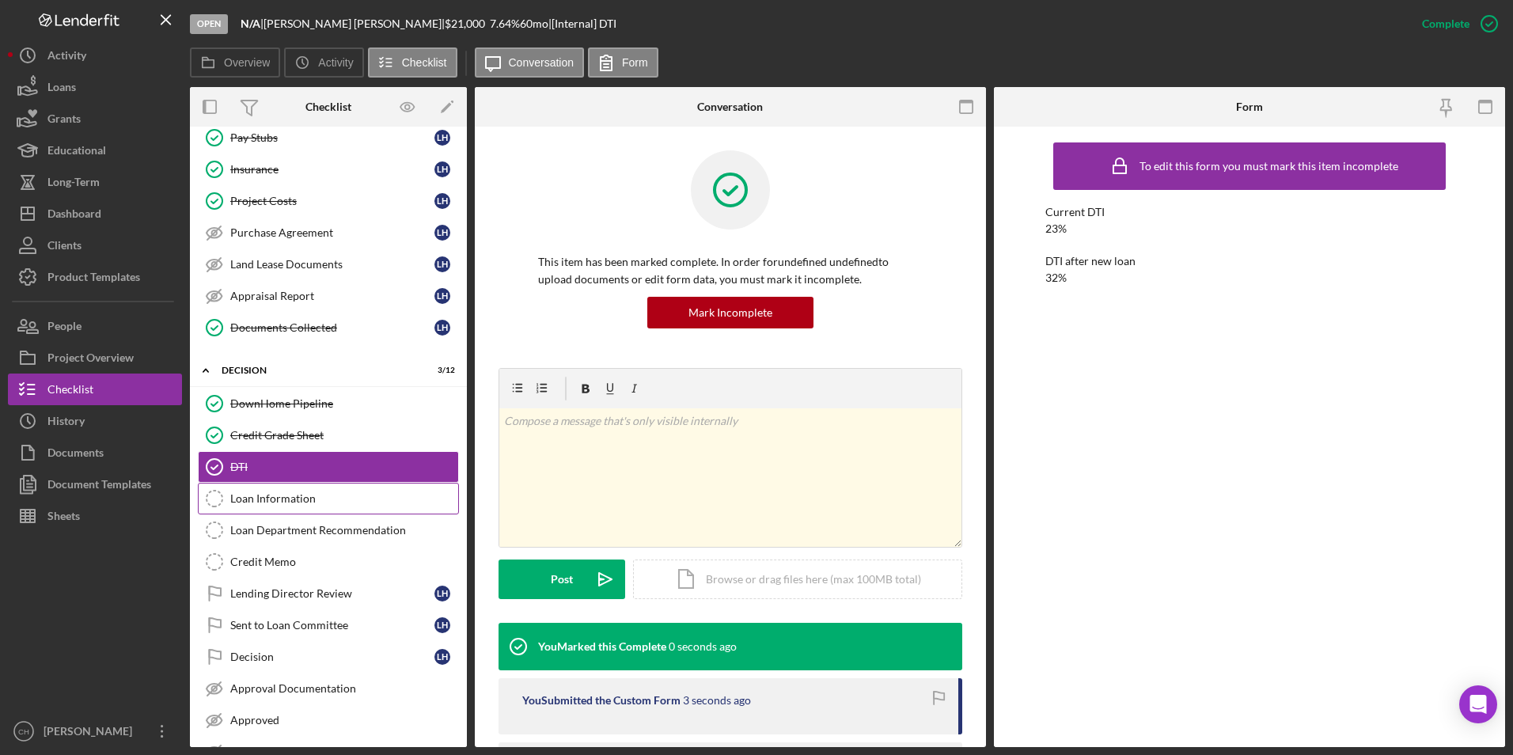
click at [276, 491] on link "Loan Information Loan Information" at bounding box center [328, 499] width 261 height 32
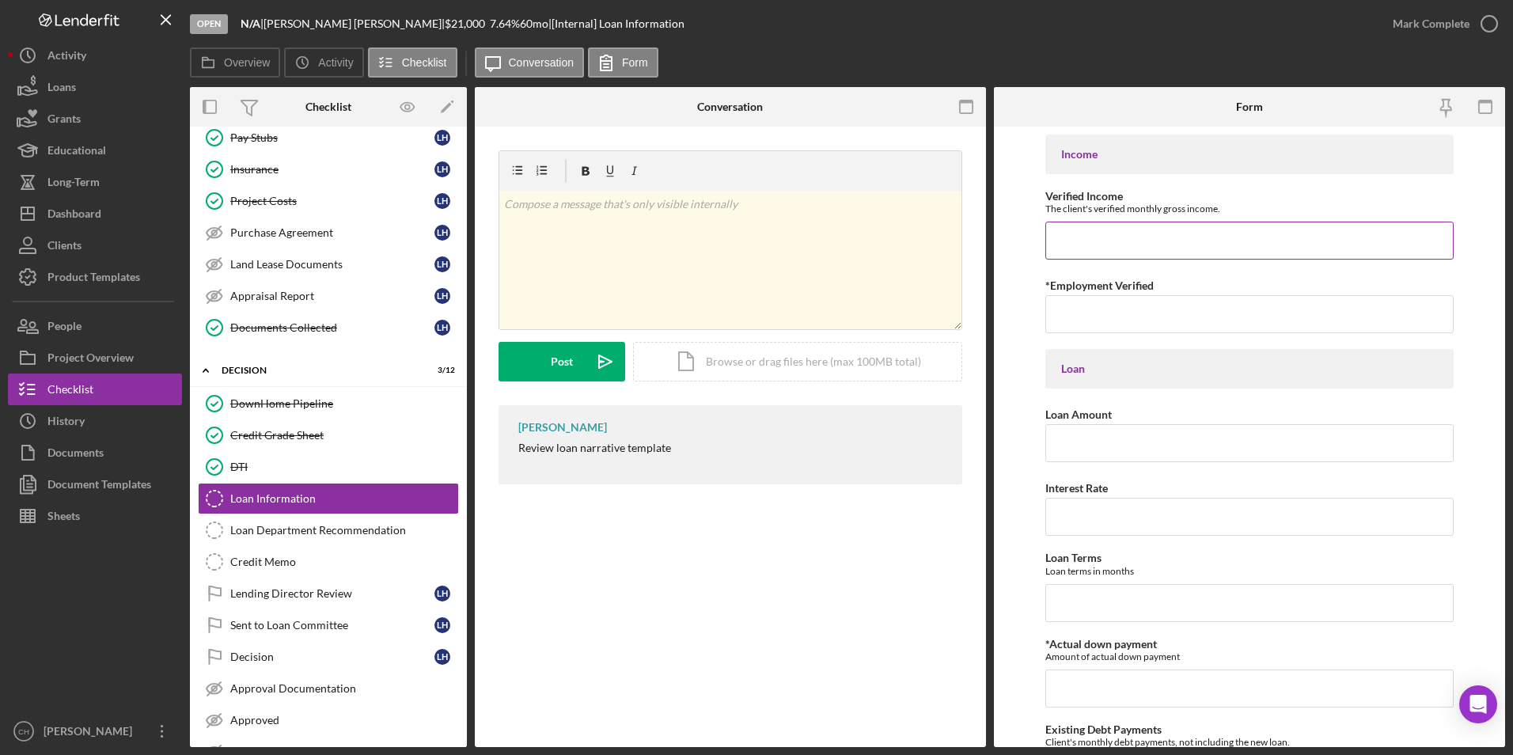
click at [1083, 241] on input "Verified Income" at bounding box center [1249, 241] width 409 height 38
type input "$5,428.86"
click at [1077, 318] on input "*Employment Verified" at bounding box center [1249, 314] width 409 height 38
click at [1072, 444] on input "Loan Amount" at bounding box center [1249, 443] width 409 height 38
click at [1131, 298] on input "[DATE]" at bounding box center [1249, 314] width 409 height 38
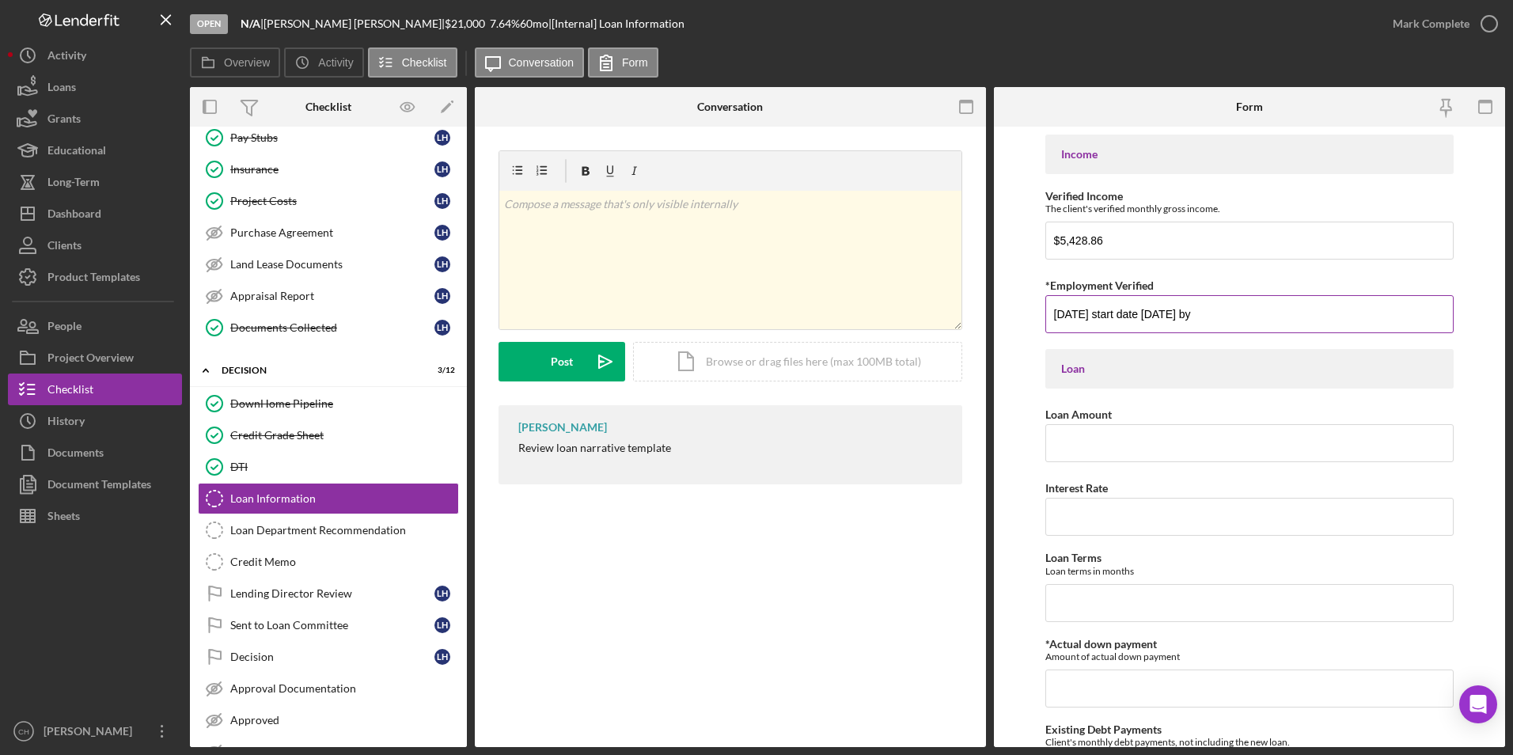
type input "[DATE] start date [DATE] by"
